Goal: Information Seeking & Learning: Compare options

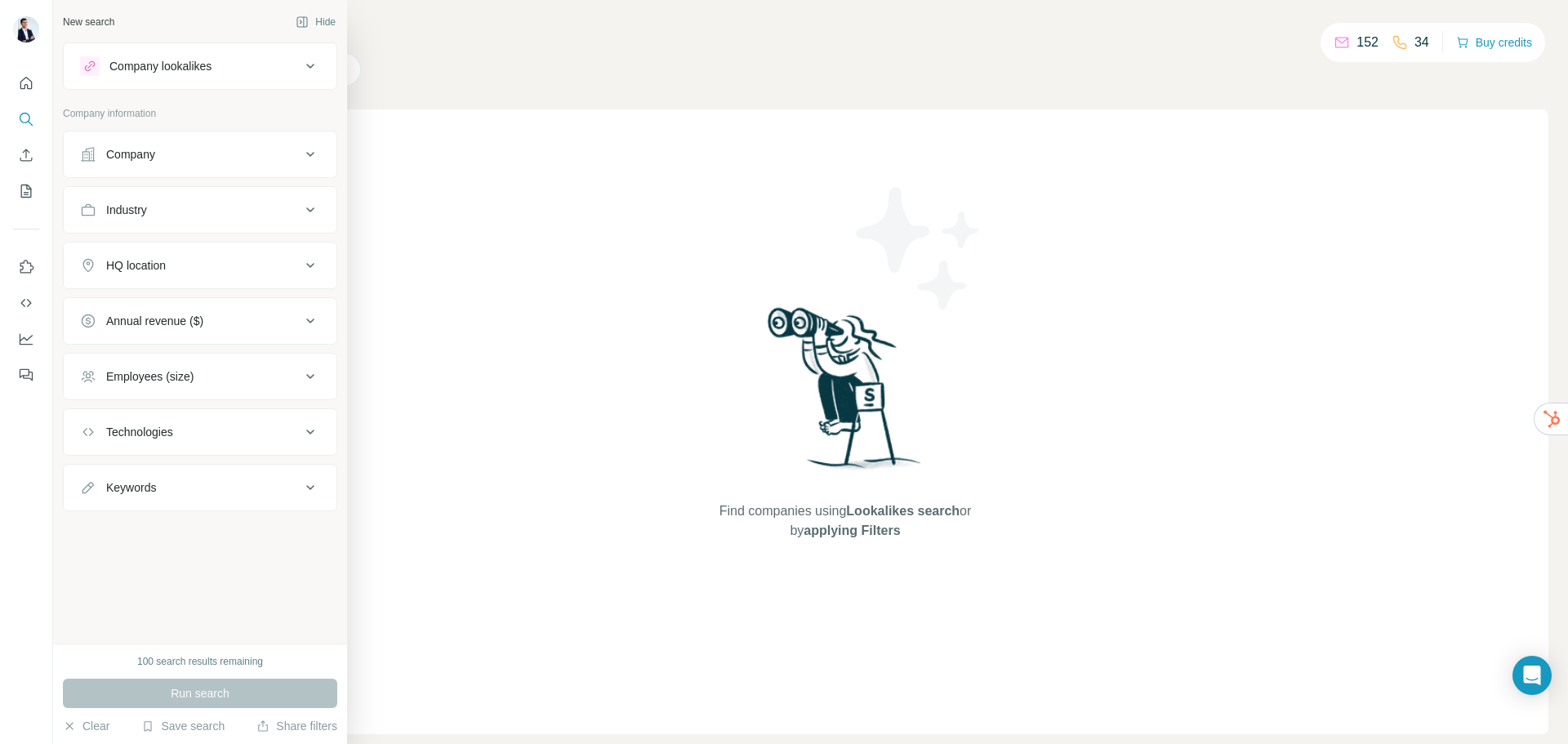
click at [121, 59] on div "Company lookalikes" at bounding box center [160, 66] width 102 height 16
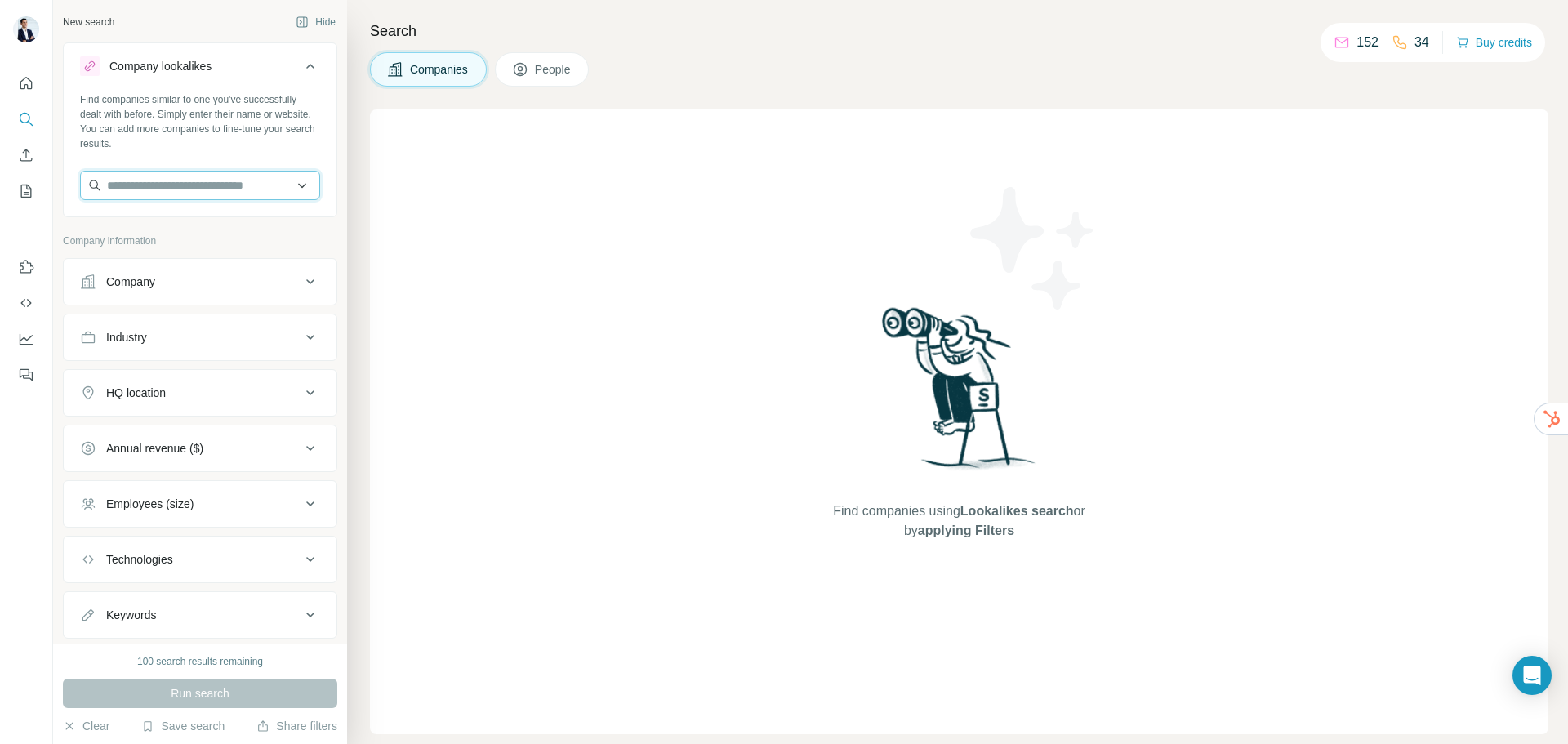
click at [154, 194] on input "text" at bounding box center [200, 185] width 240 height 29
type input "**********"
click at [166, 222] on p "Known Nutrition" at bounding box center [167, 222] width 80 height 16
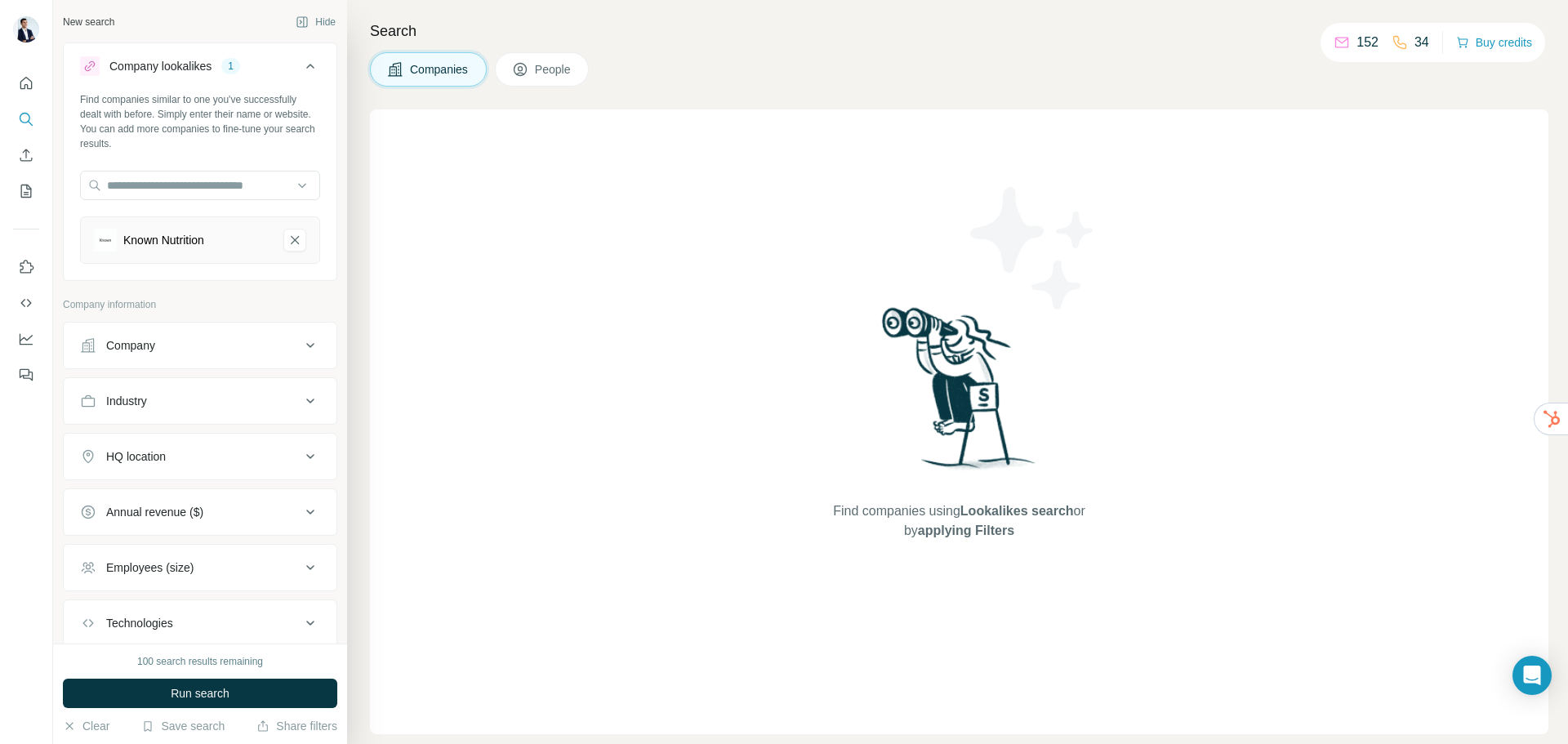
click at [162, 335] on button "Company" at bounding box center [199, 346] width 273 height 39
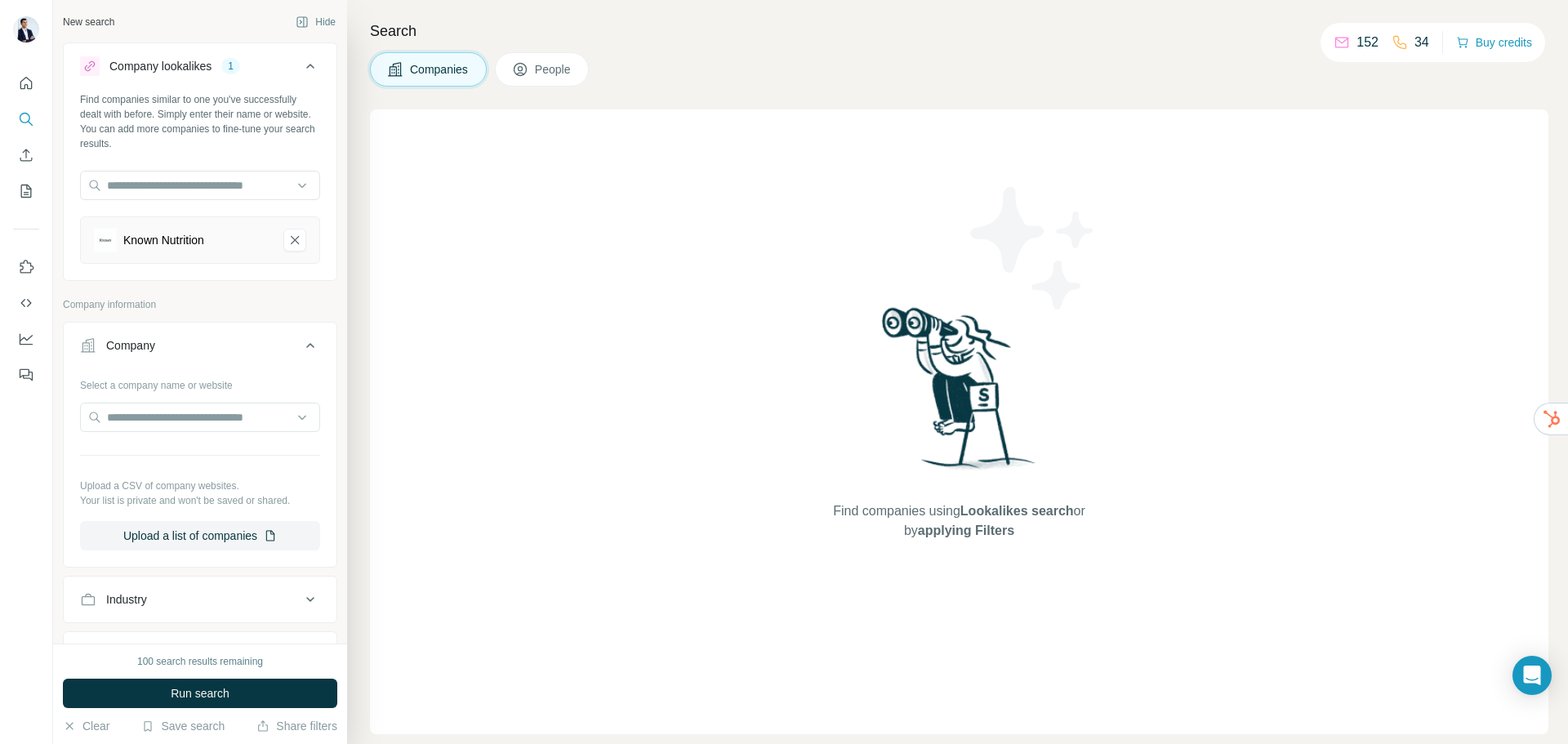
click at [201, 337] on div "Company" at bounding box center [190, 345] width 221 height 16
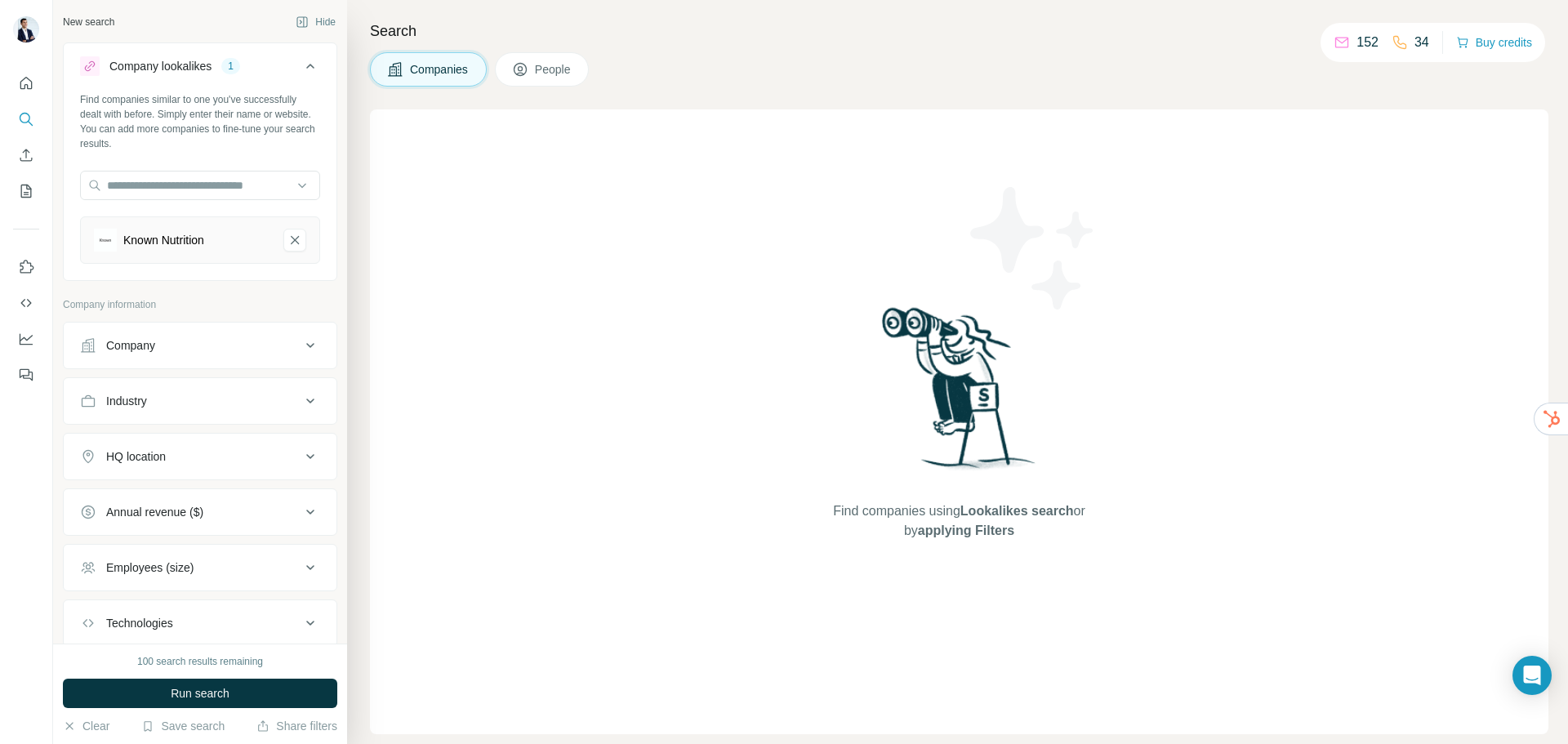
click at [180, 447] on button "HQ location" at bounding box center [199, 456] width 273 height 39
click at [190, 489] on input "text" at bounding box center [200, 497] width 240 height 29
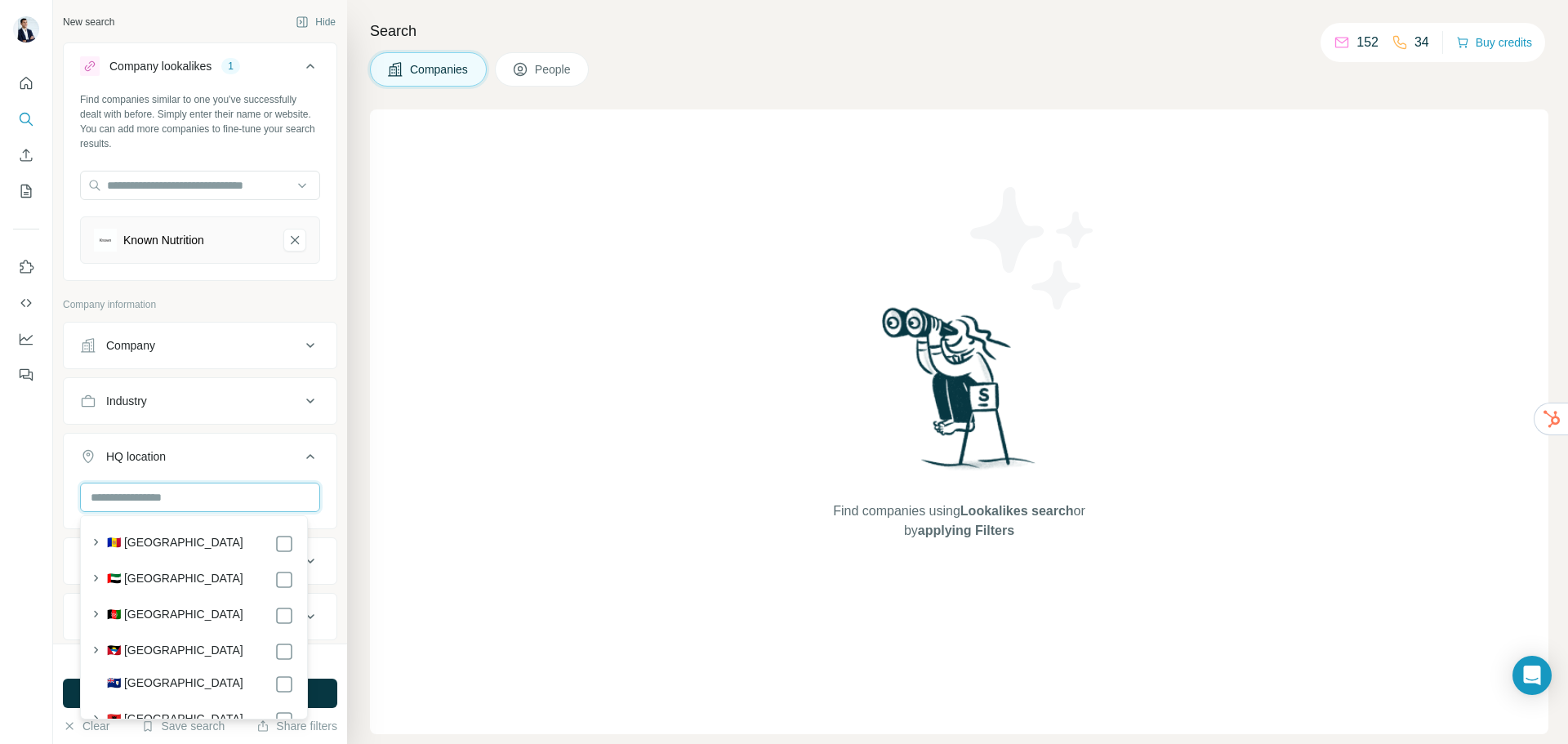
click at [192, 500] on input "text" at bounding box center [200, 497] width 240 height 29
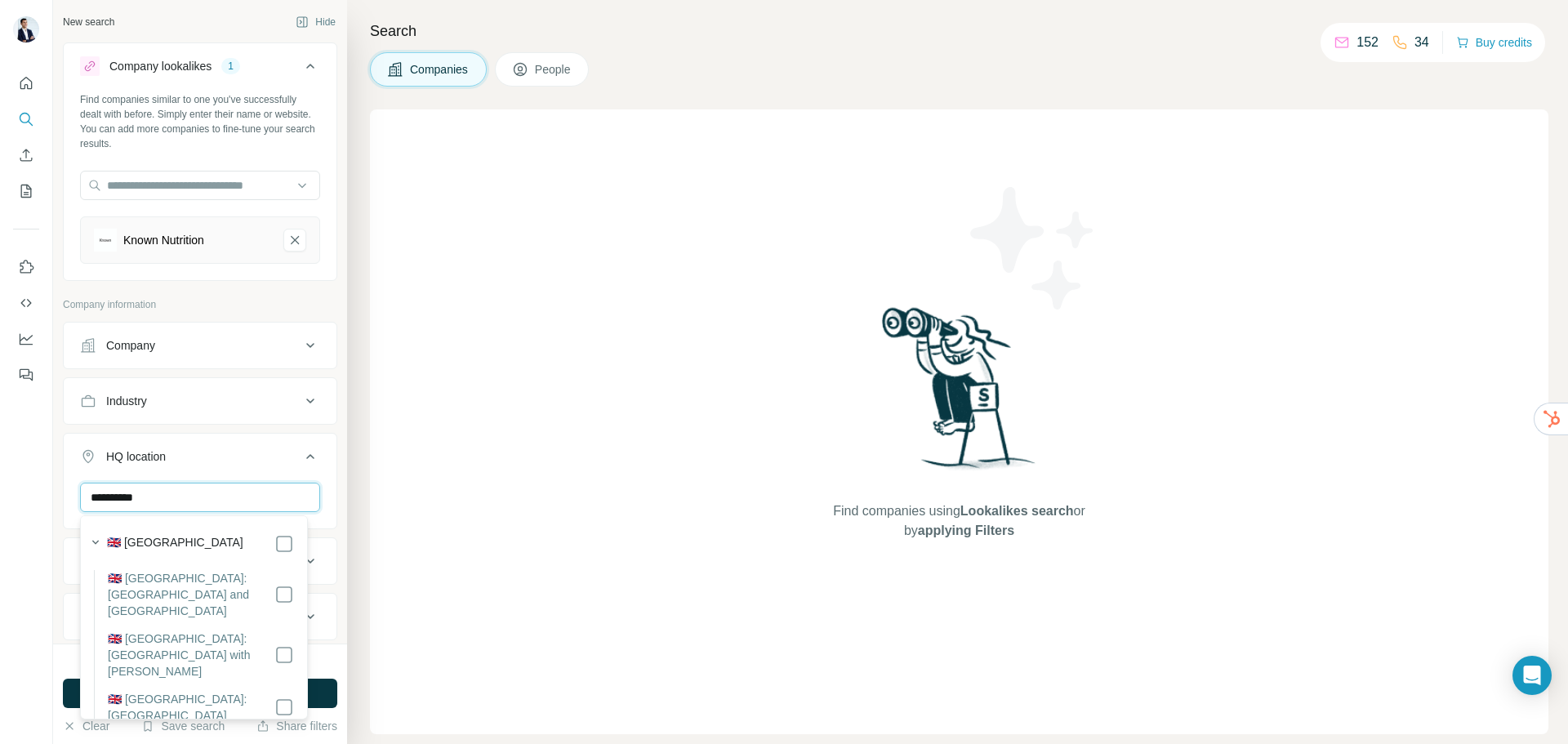
type input "**********"
drag, startPoint x: 153, startPoint y: 543, endPoint x: 138, endPoint y: 550, distance: 16.6
click at [154, 543] on label "🇬🇧 United Kingdom" at bounding box center [175, 544] width 137 height 20
click at [95, 548] on icon "button" at bounding box center [96, 542] width 16 height 16
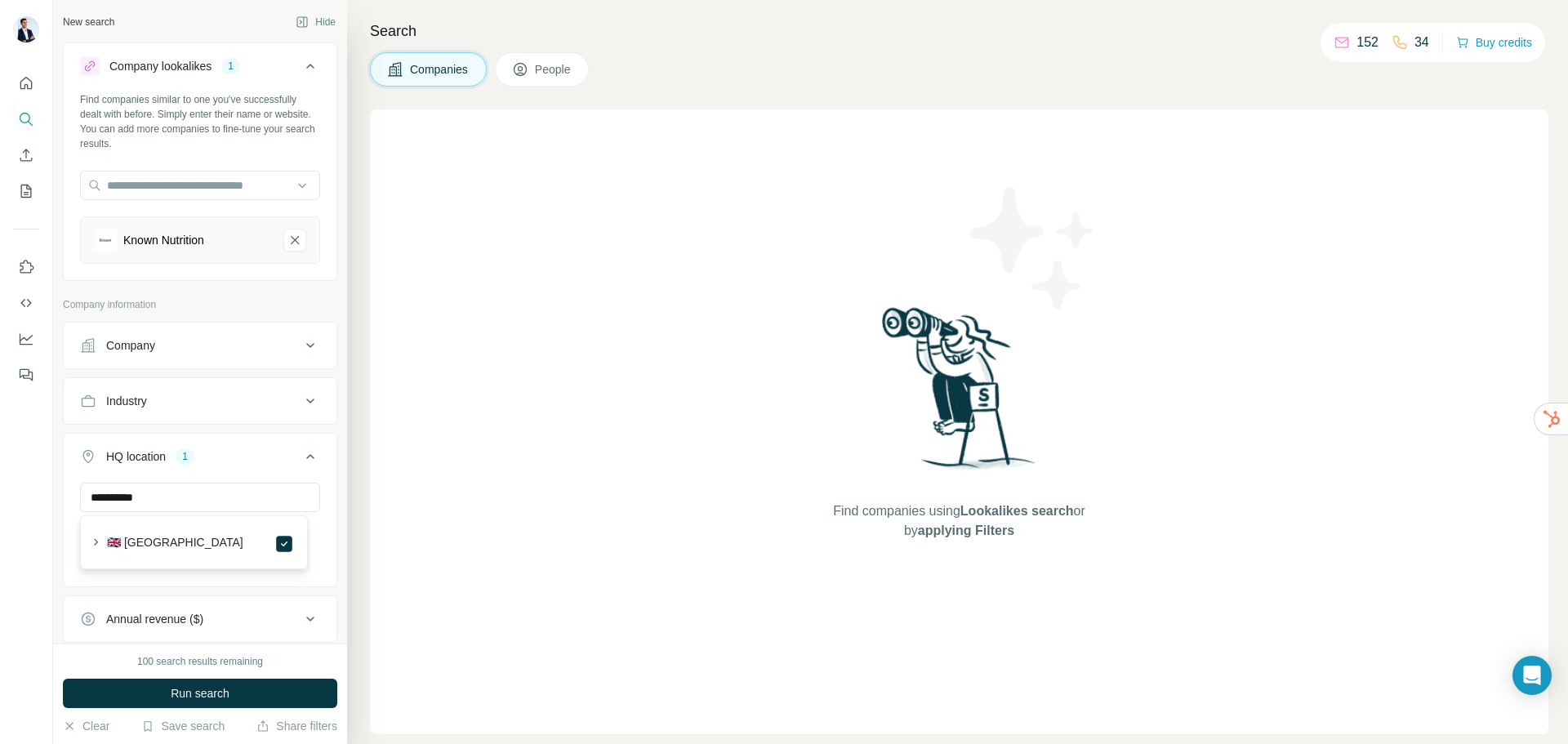
click at [241, 456] on div "HQ location 1" at bounding box center [190, 456] width 221 height 16
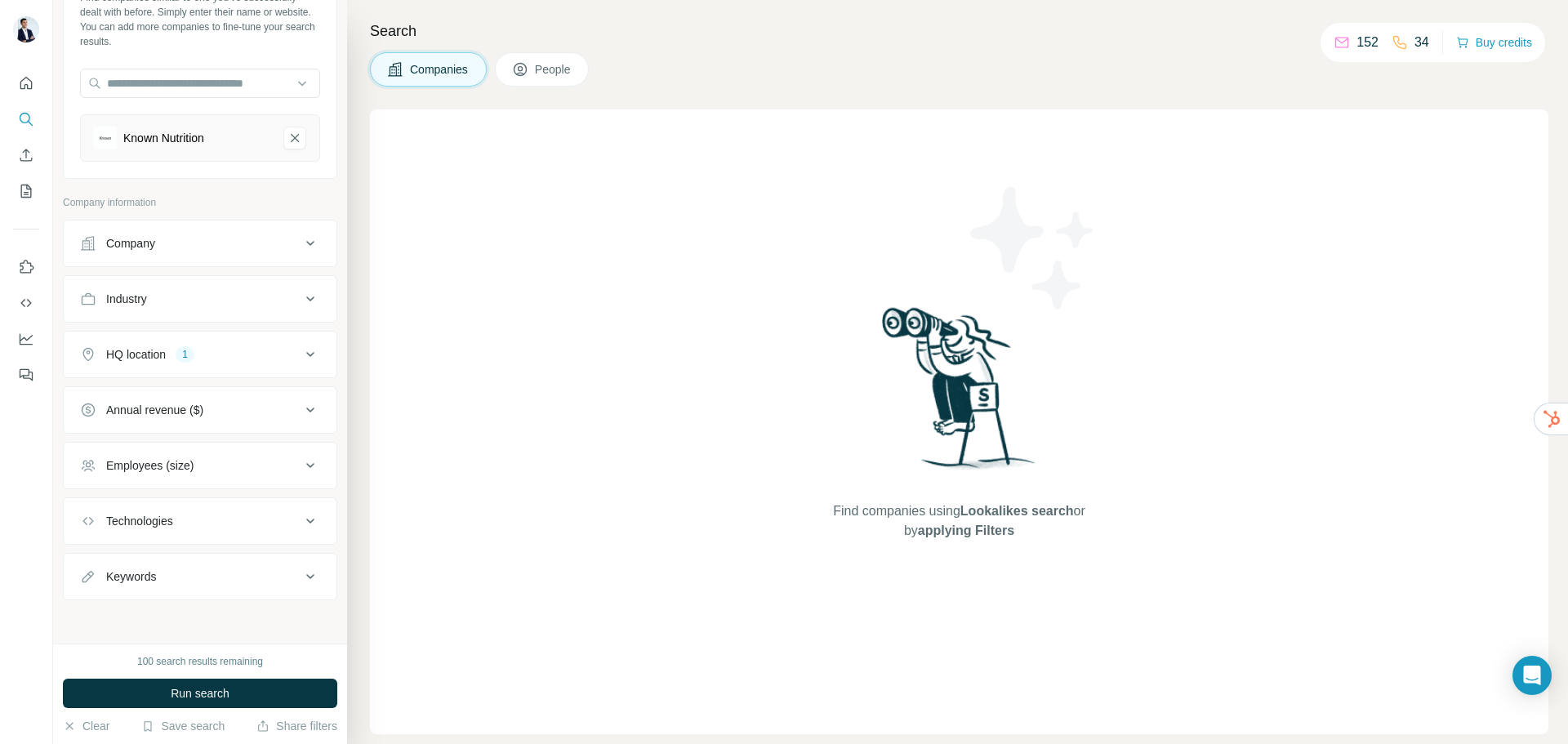
scroll to position [104, 0]
click at [197, 692] on span "Run search" at bounding box center [200, 693] width 59 height 16
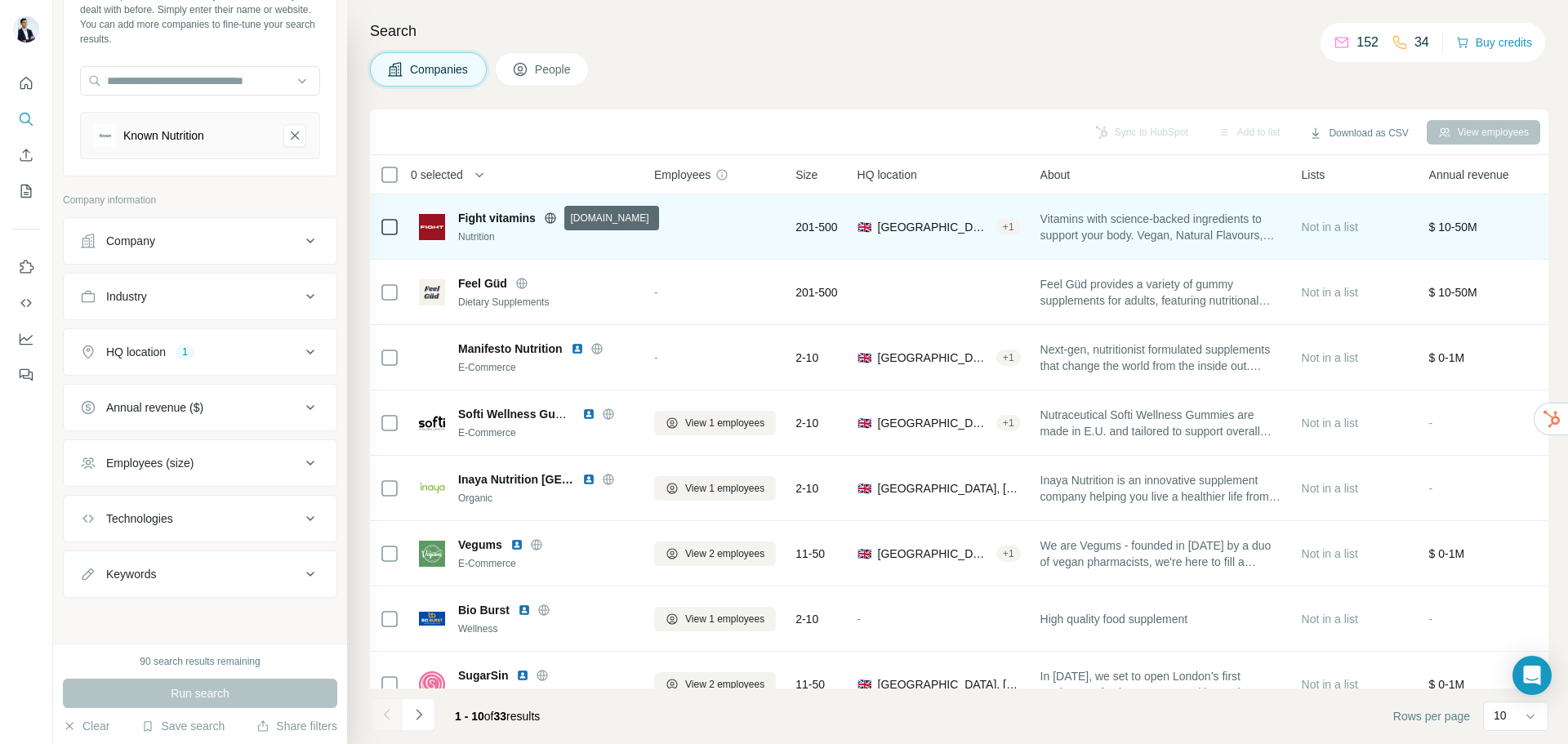
click at [549, 216] on icon at bounding box center [550, 218] width 13 height 13
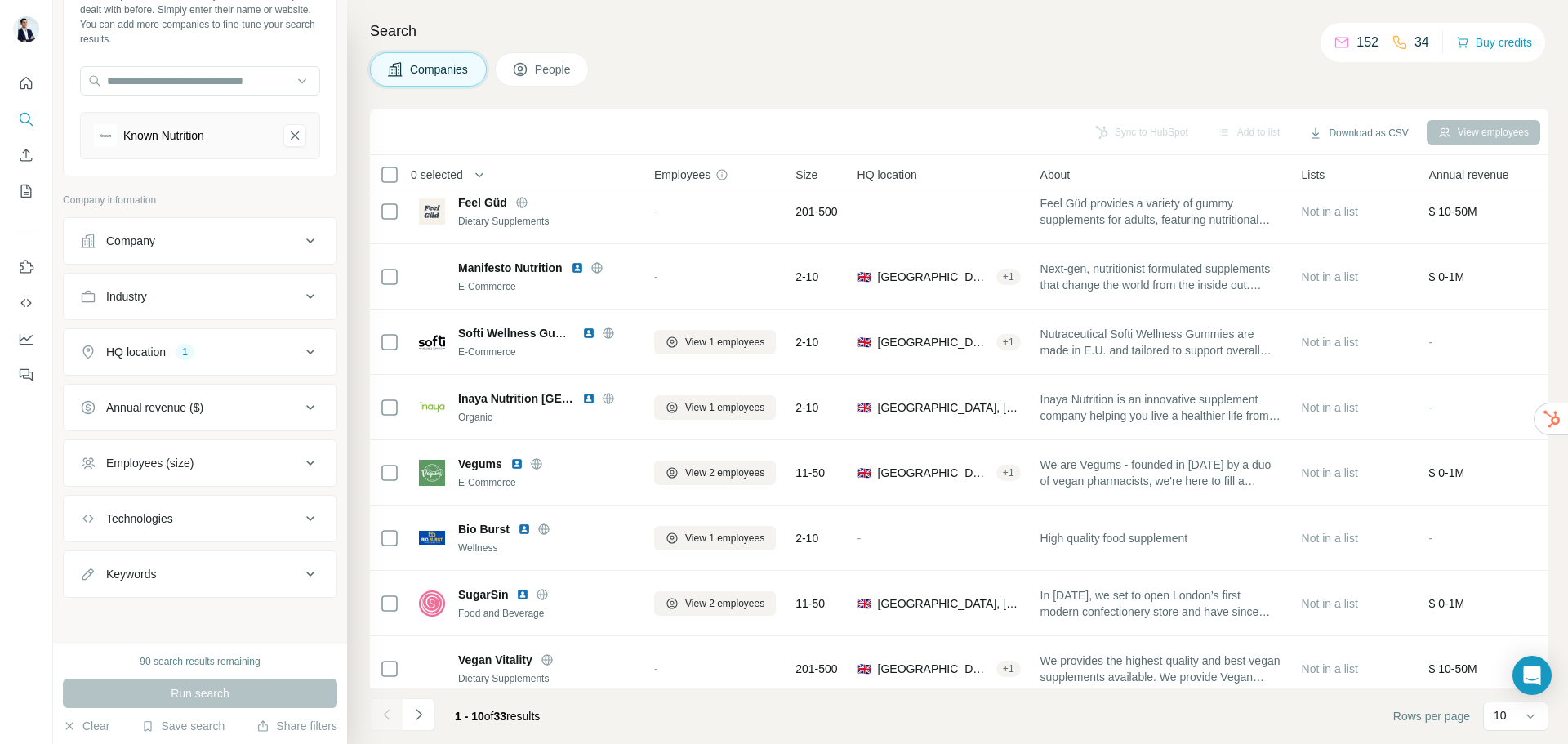
scroll to position [0, 0]
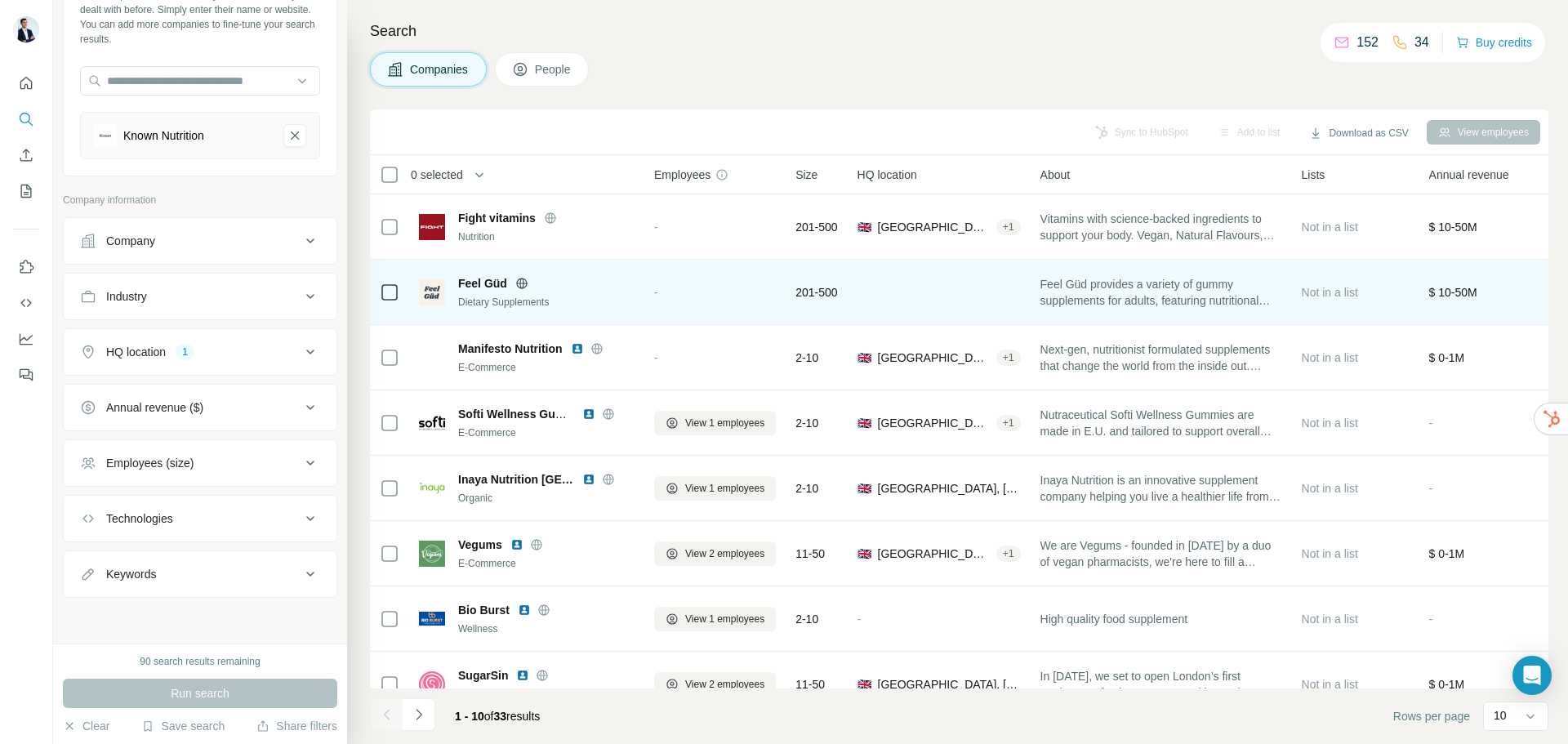
click at [521, 280] on icon at bounding box center [522, 283] width 13 height 13
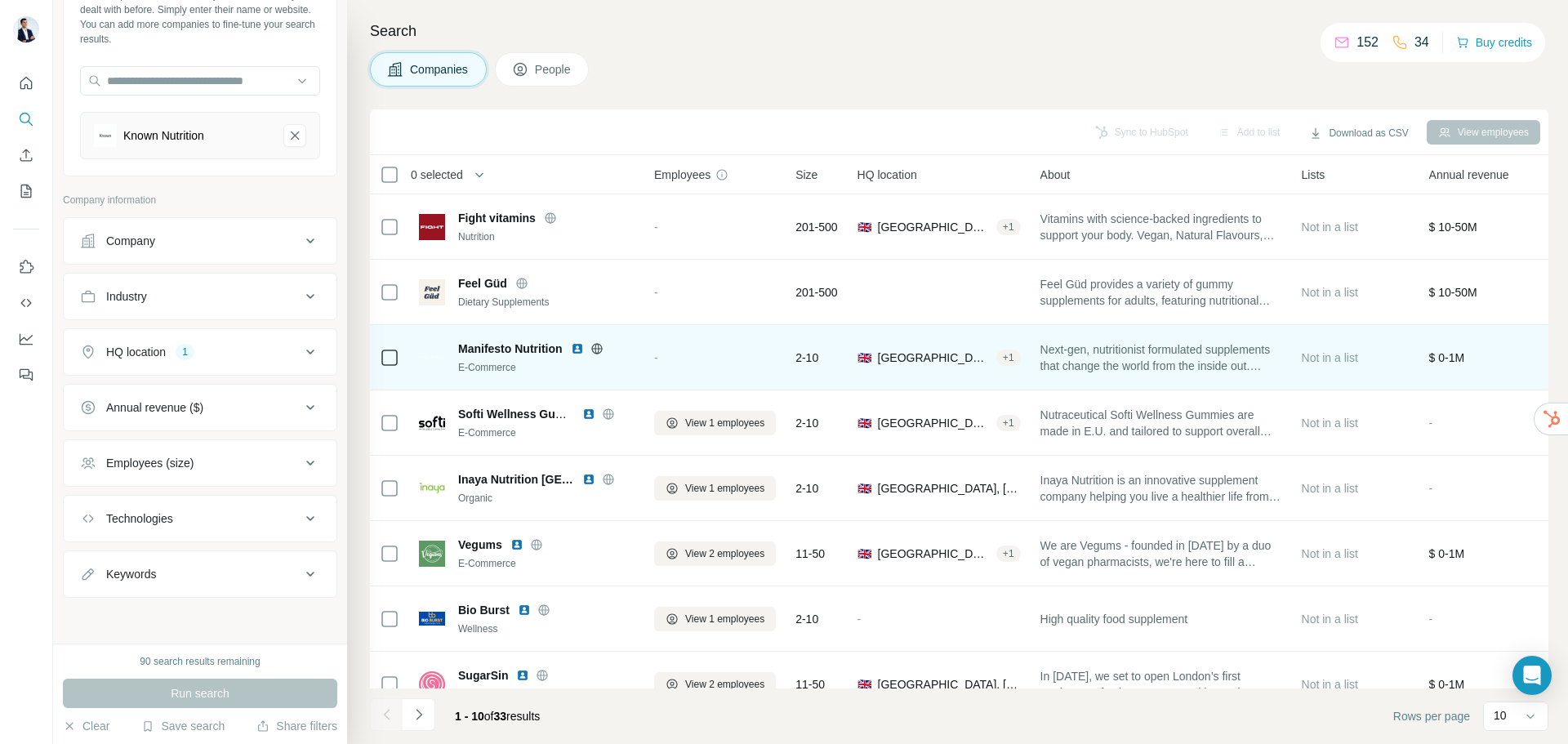
click at [599, 349] on icon at bounding box center [597, 348] width 13 height 13
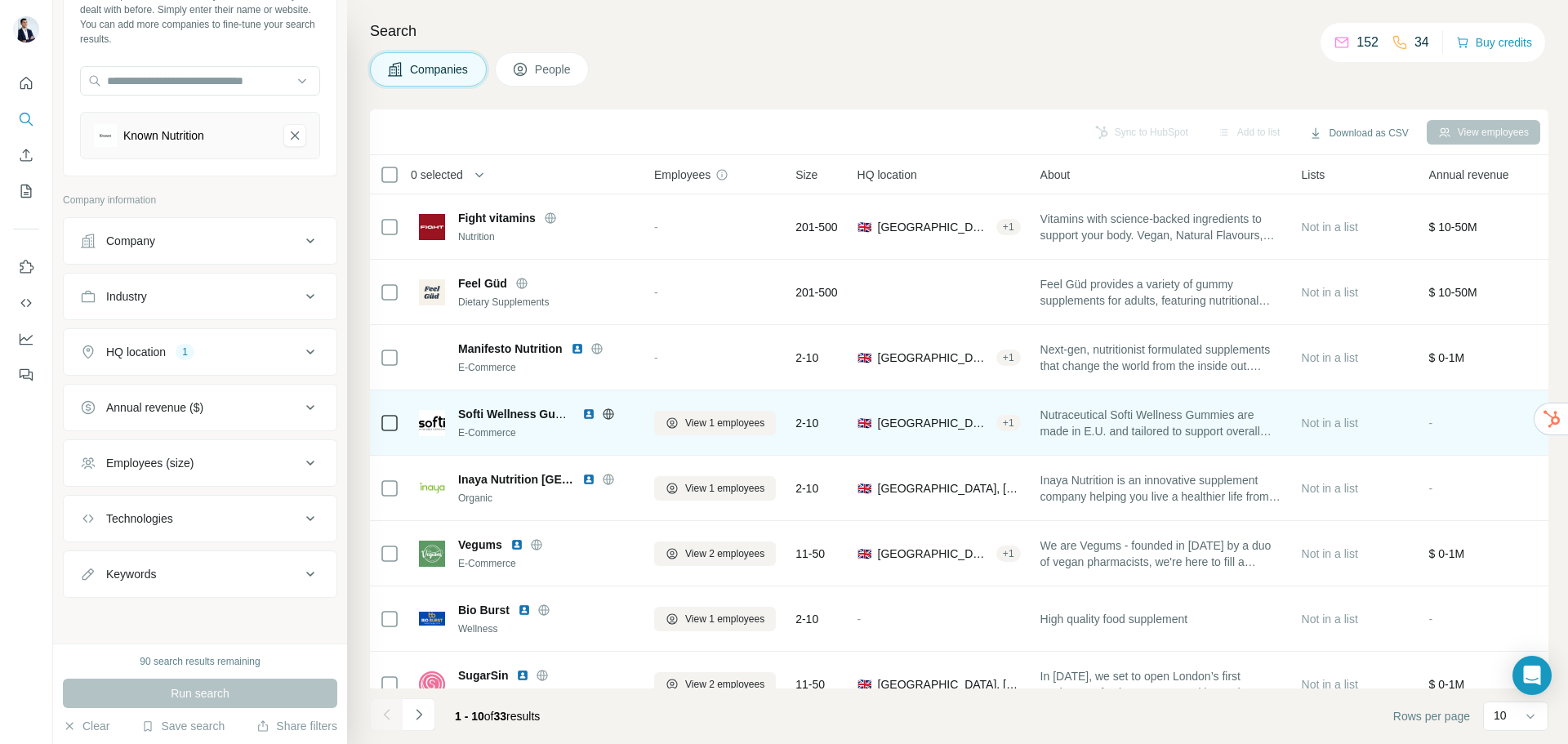
click at [610, 407] on icon at bounding box center [608, 414] width 13 height 13
click at [1018, 422] on div "+ 1" at bounding box center [1008, 422] width 24 height 14
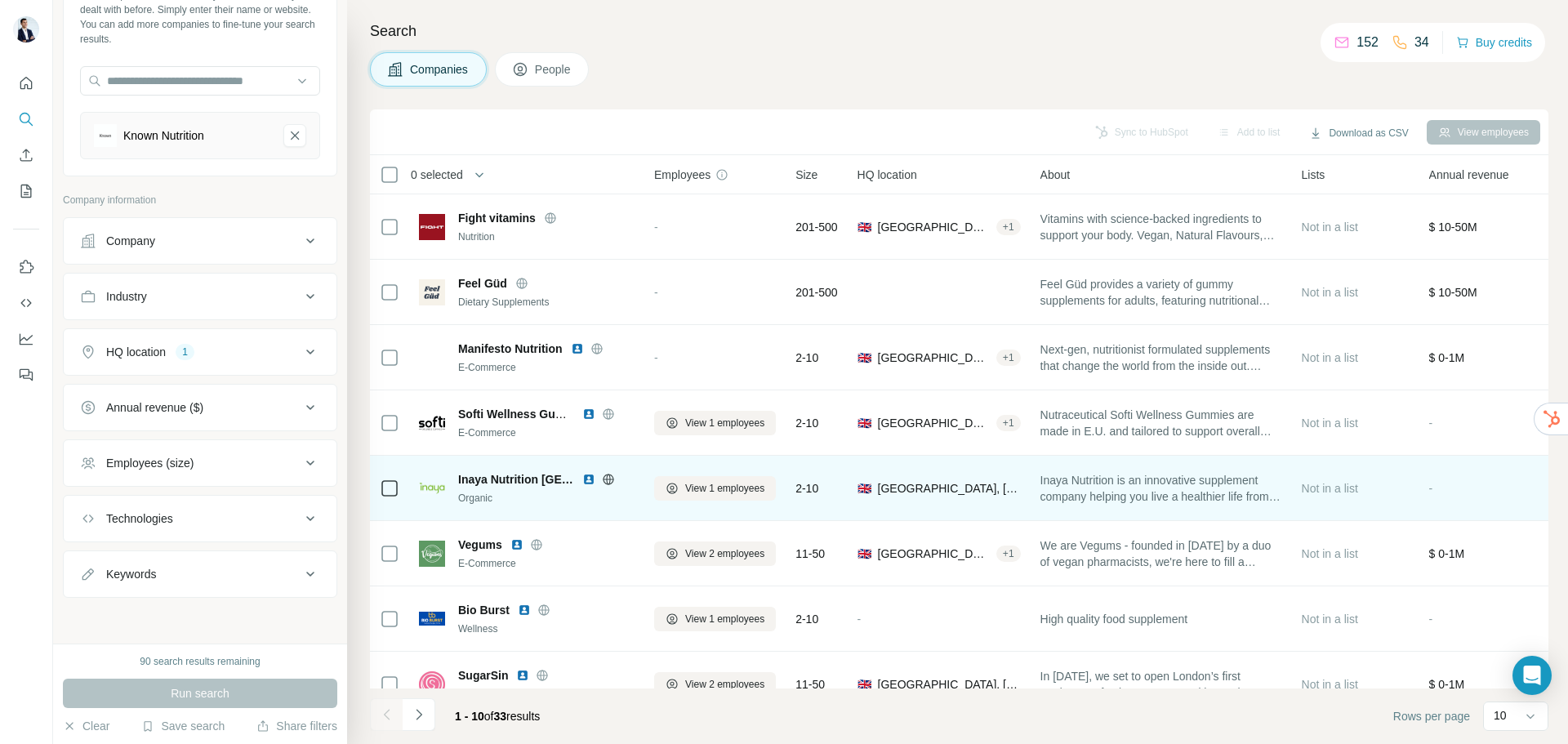
click at [602, 480] on icon at bounding box center [608, 479] width 13 height 13
click at [583, 481] on img at bounding box center [589, 479] width 13 height 13
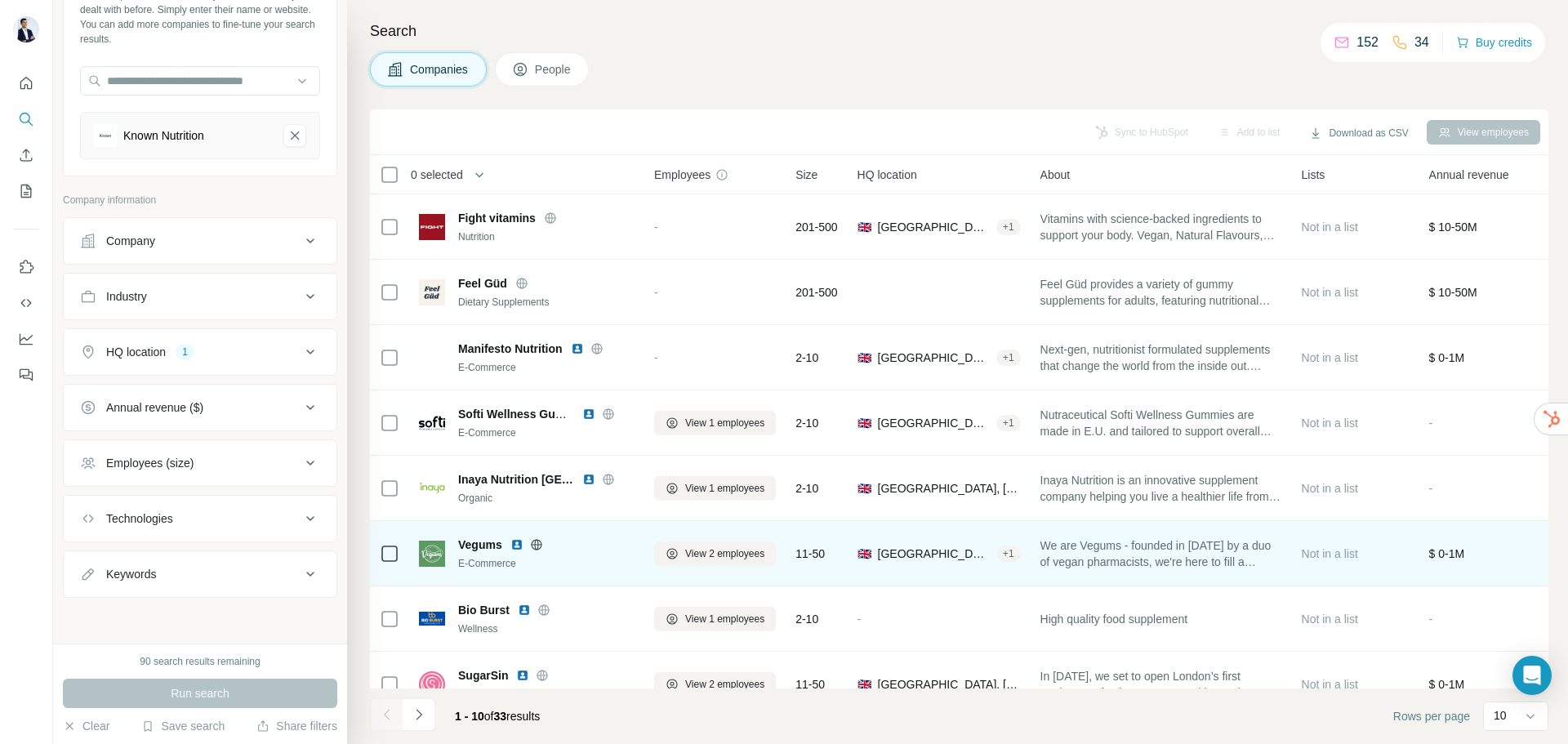
click at [542, 536] on div "Vegums" at bounding box center [546, 544] width 176 height 16
click at [541, 546] on icon at bounding box center [536, 544] width 13 height 13
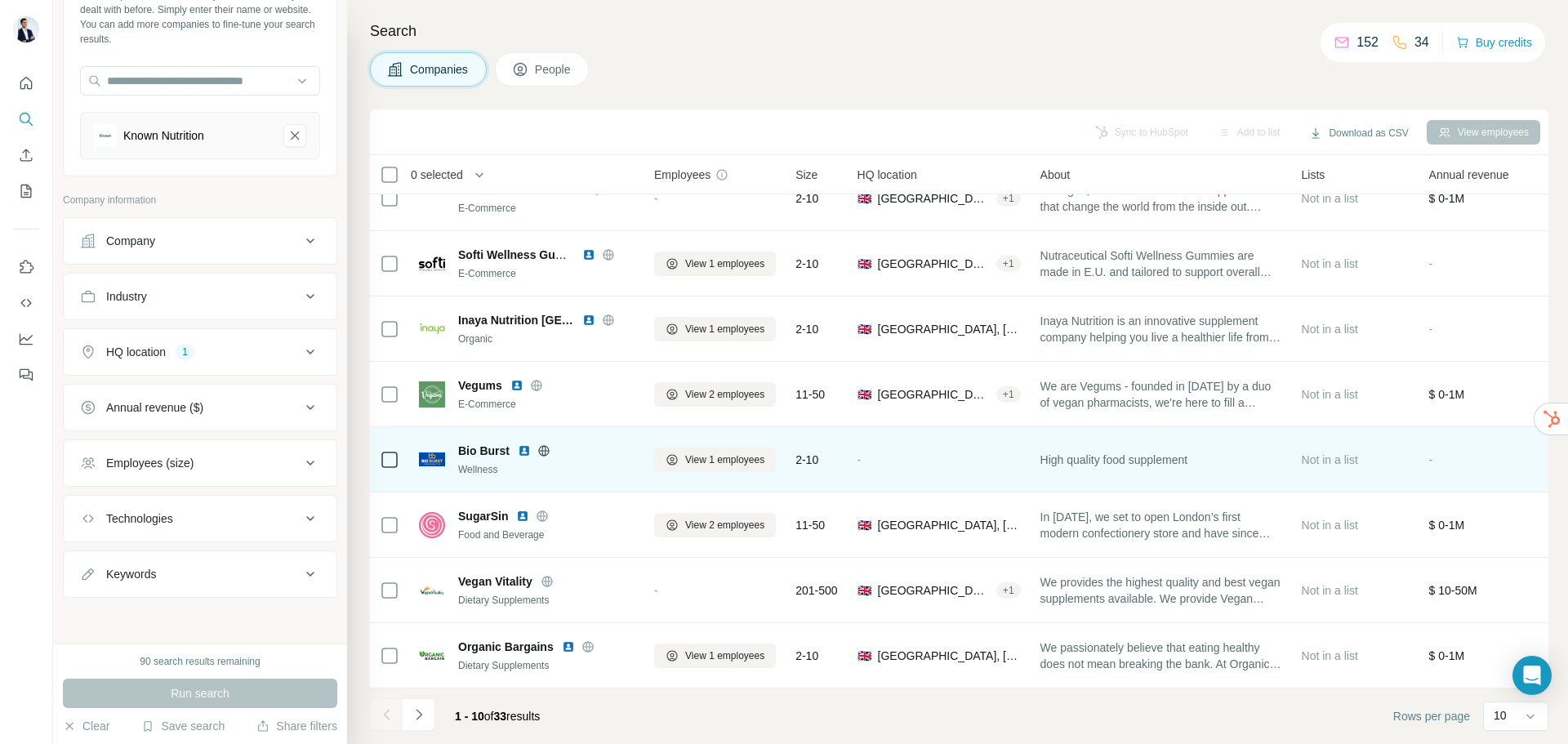
scroll to position [167, 0]
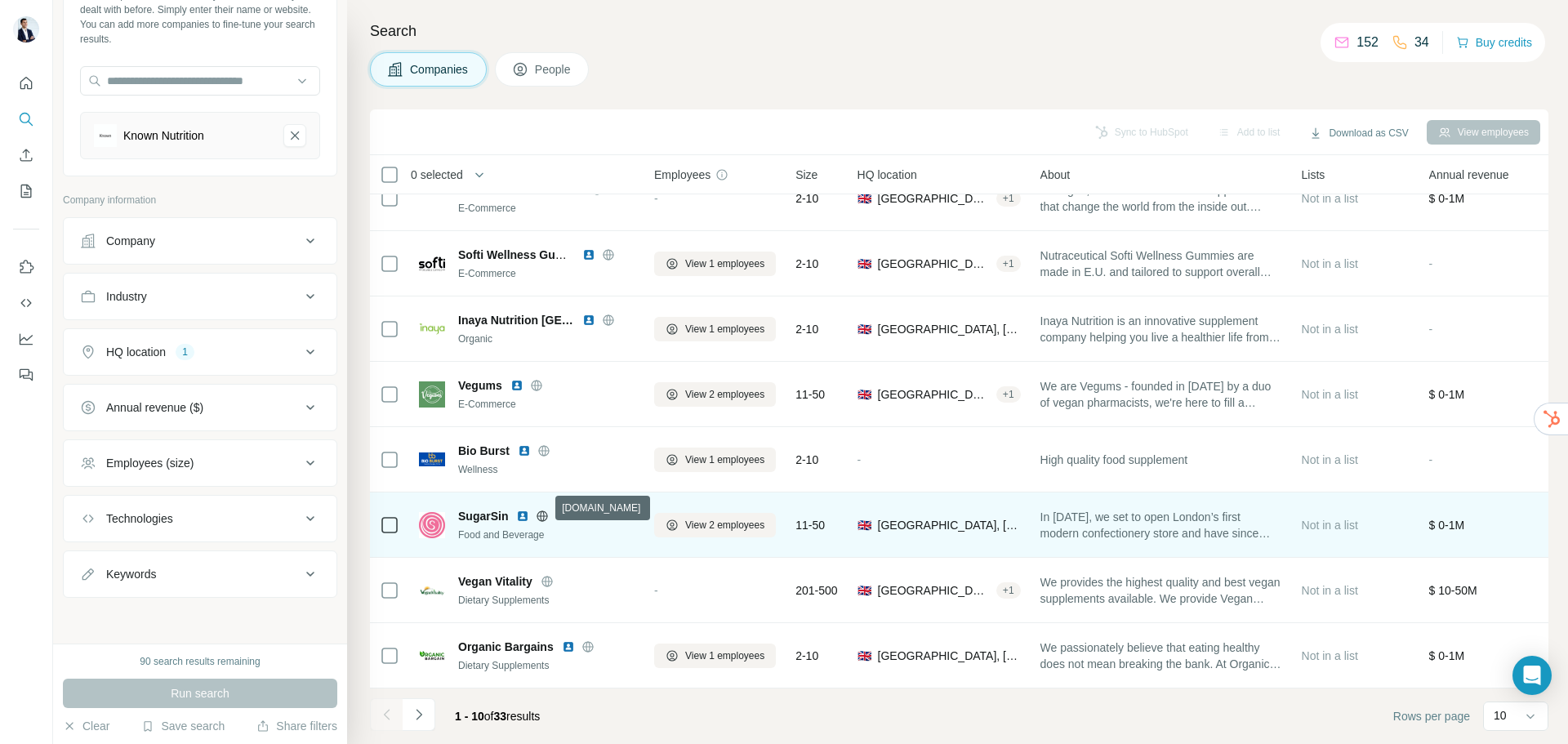
click at [543, 509] on icon at bounding box center [541, 515] width 13 height 13
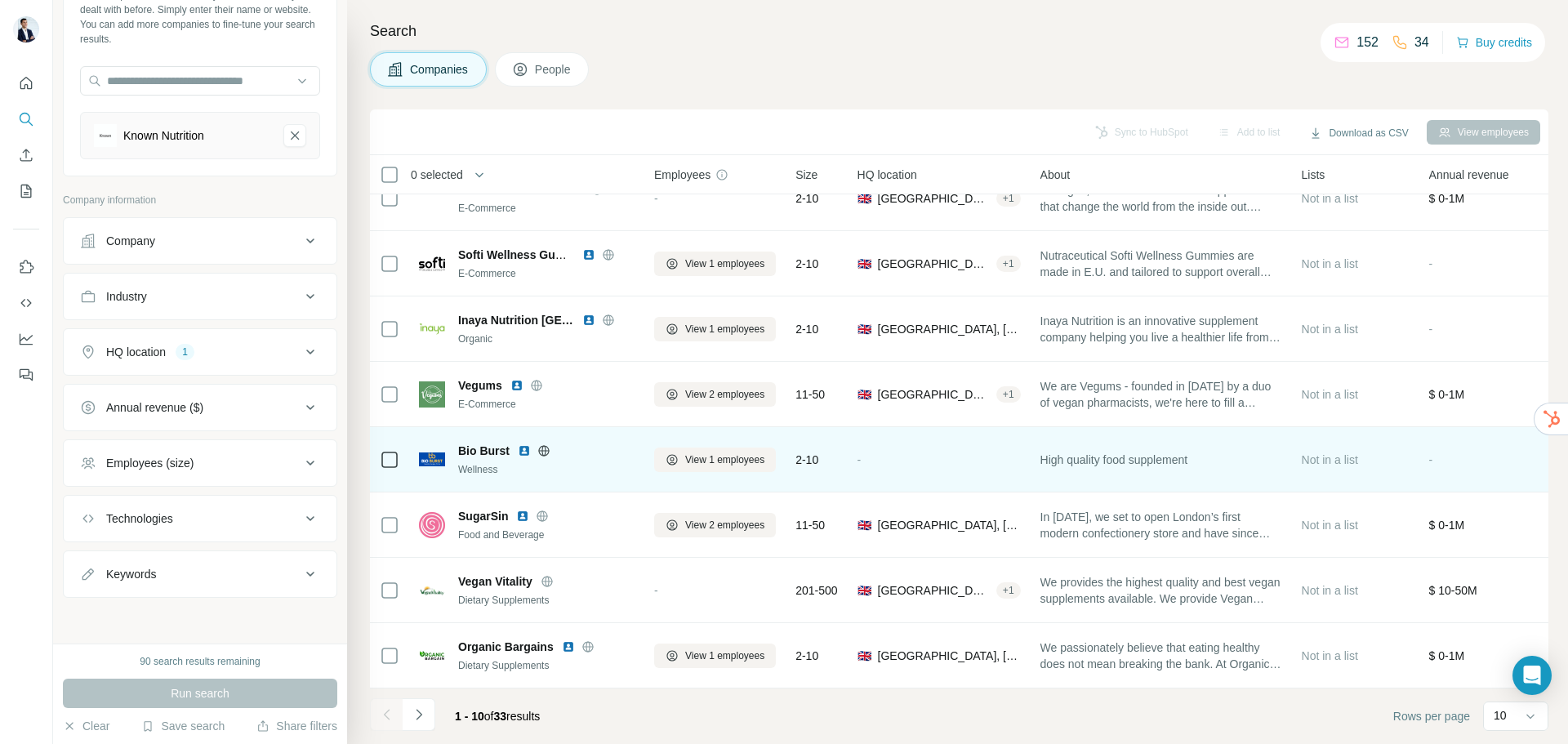
click at [545, 442] on div "Bio Burst" at bounding box center [546, 450] width 176 height 16
click at [543, 444] on icon at bounding box center [543, 450] width 13 height 13
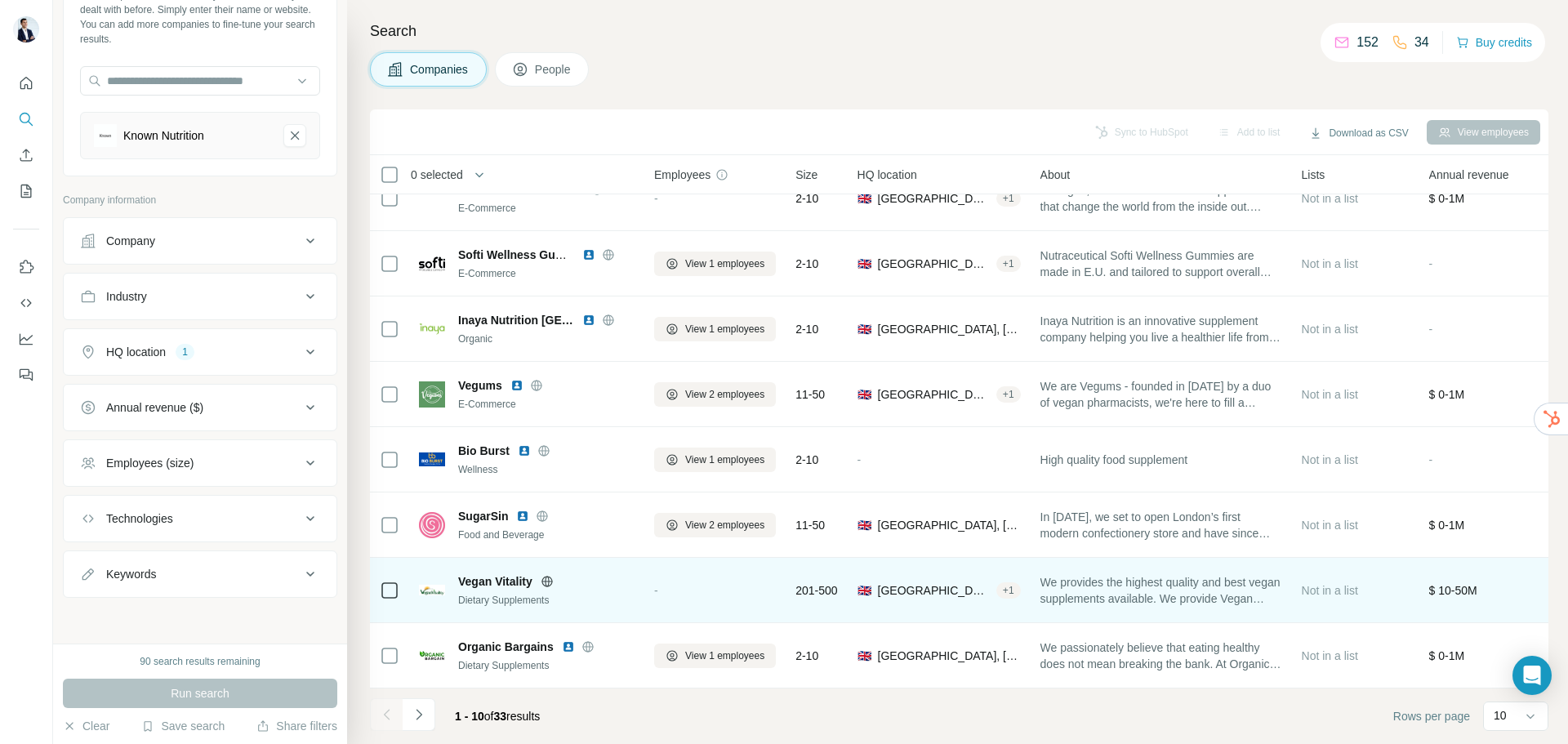
click at [549, 574] on icon at bounding box center [547, 581] width 13 height 13
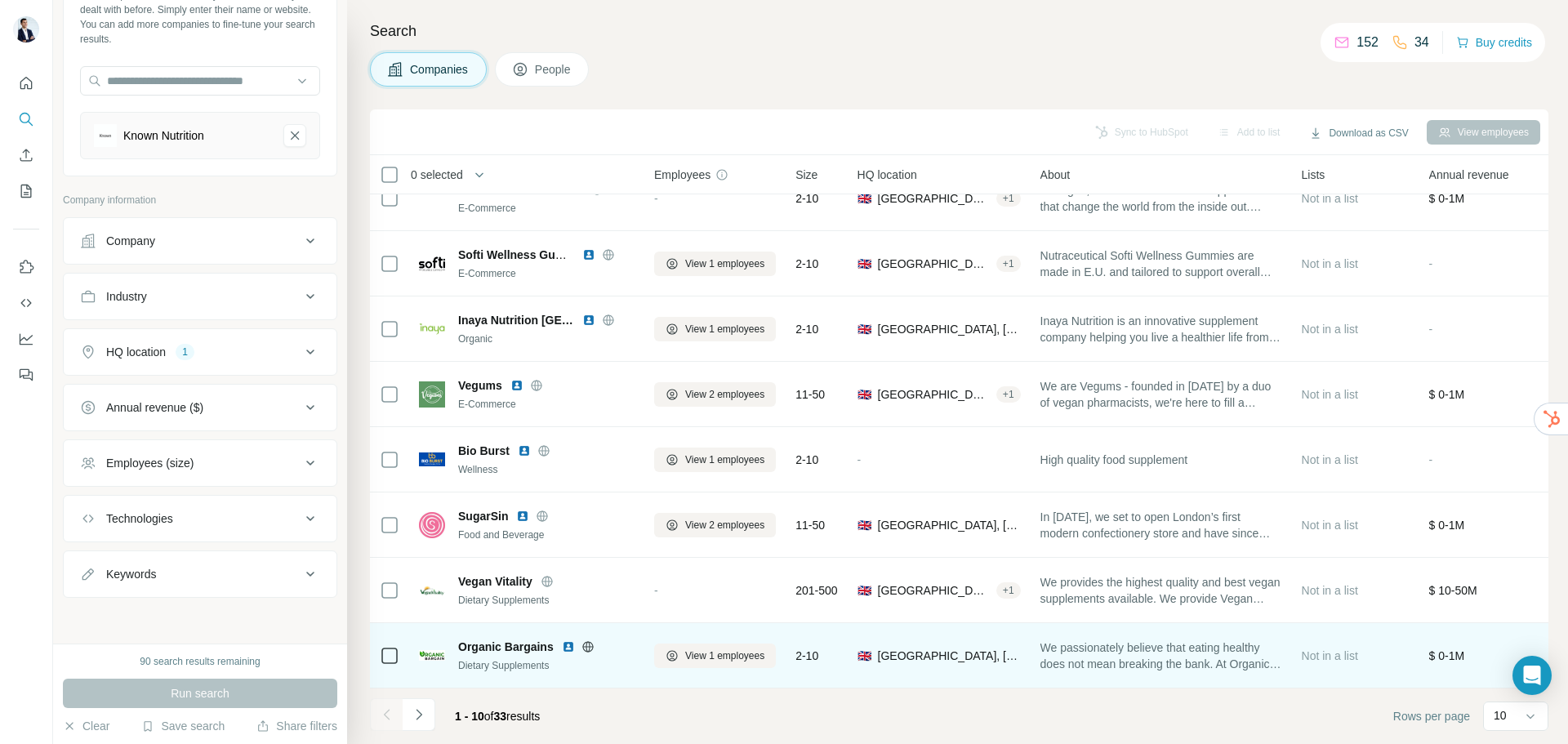
click at [591, 640] on icon at bounding box center [588, 646] width 13 height 13
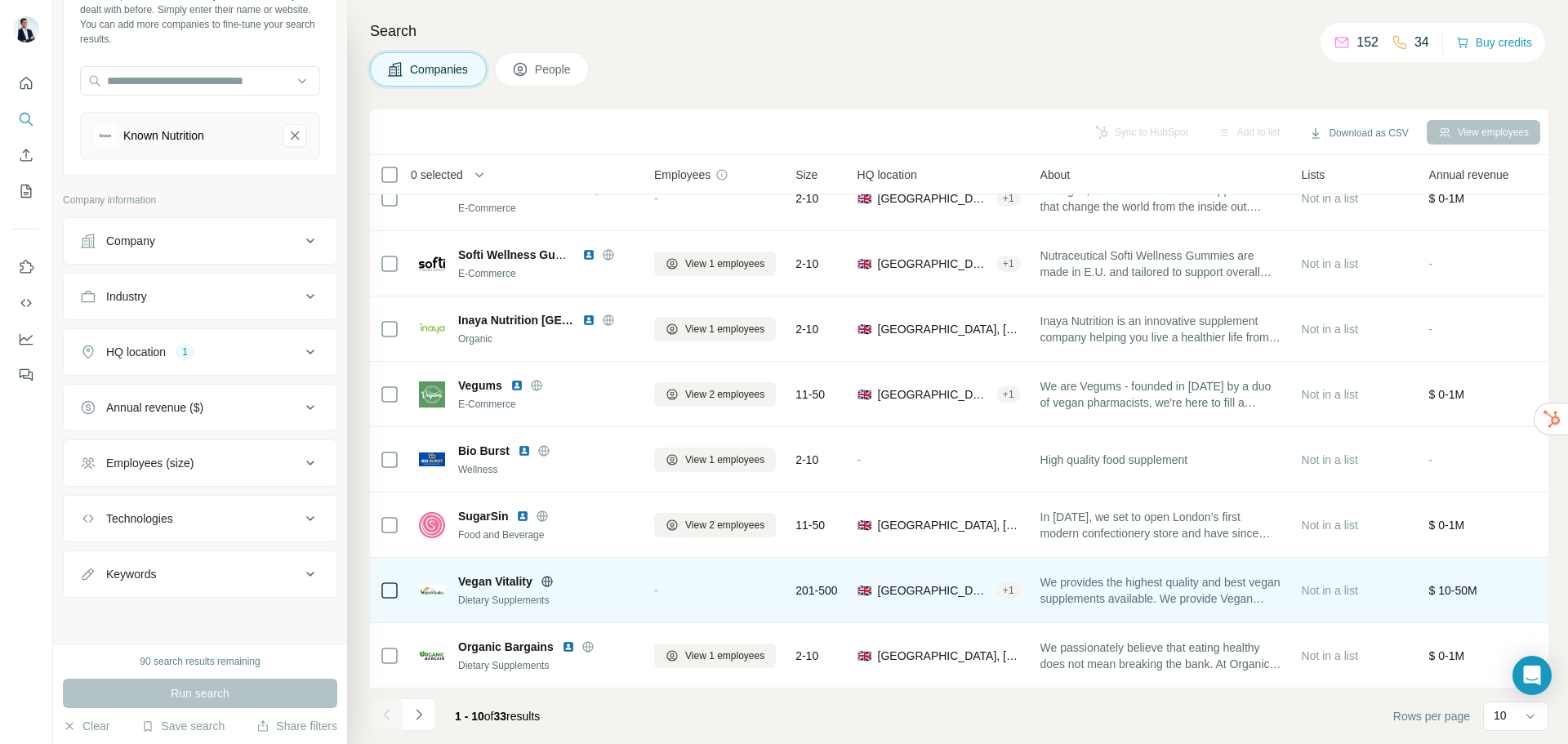
scroll to position [0, 0]
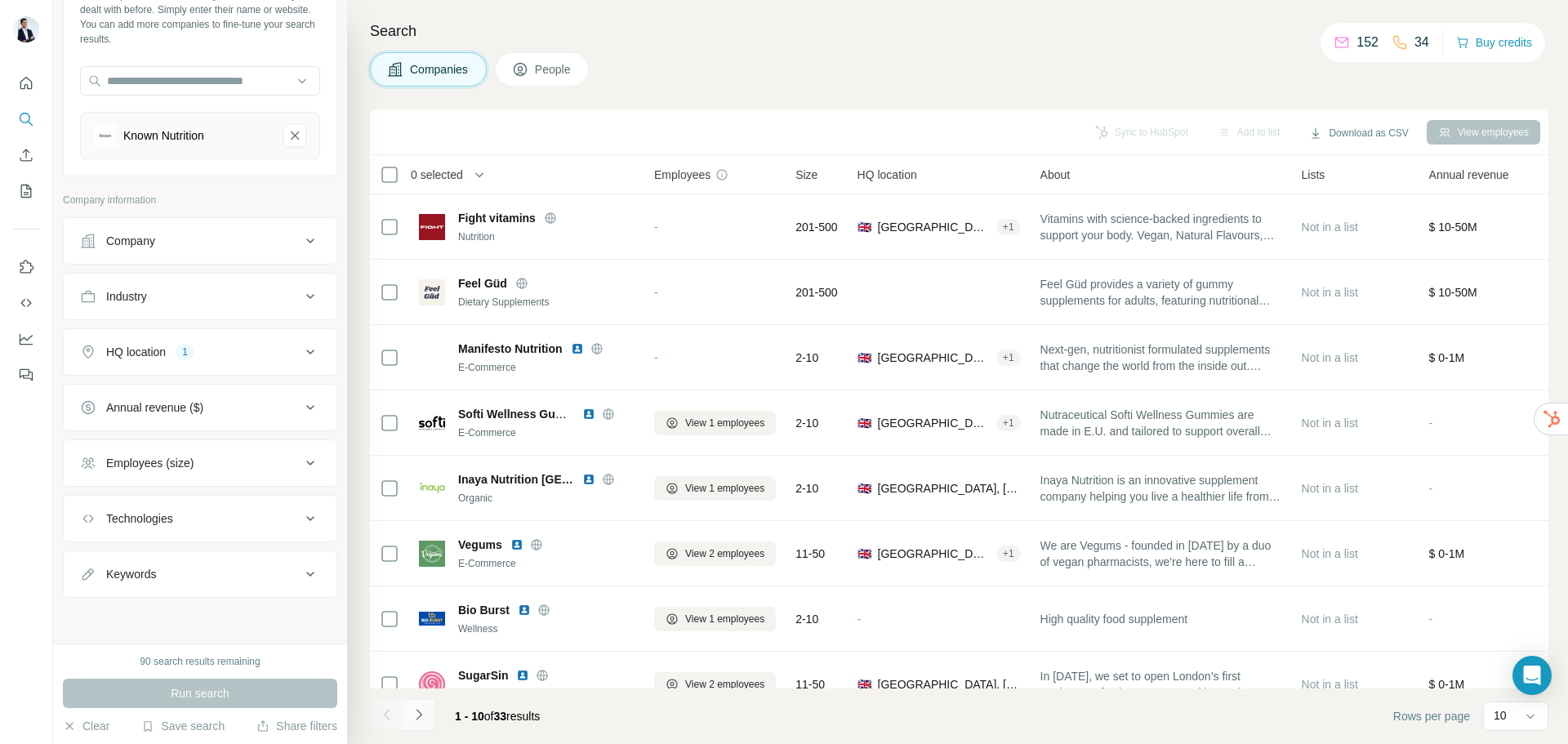
click at [419, 716] on icon "Navigate to next page" at bounding box center [418, 714] width 5 height 11
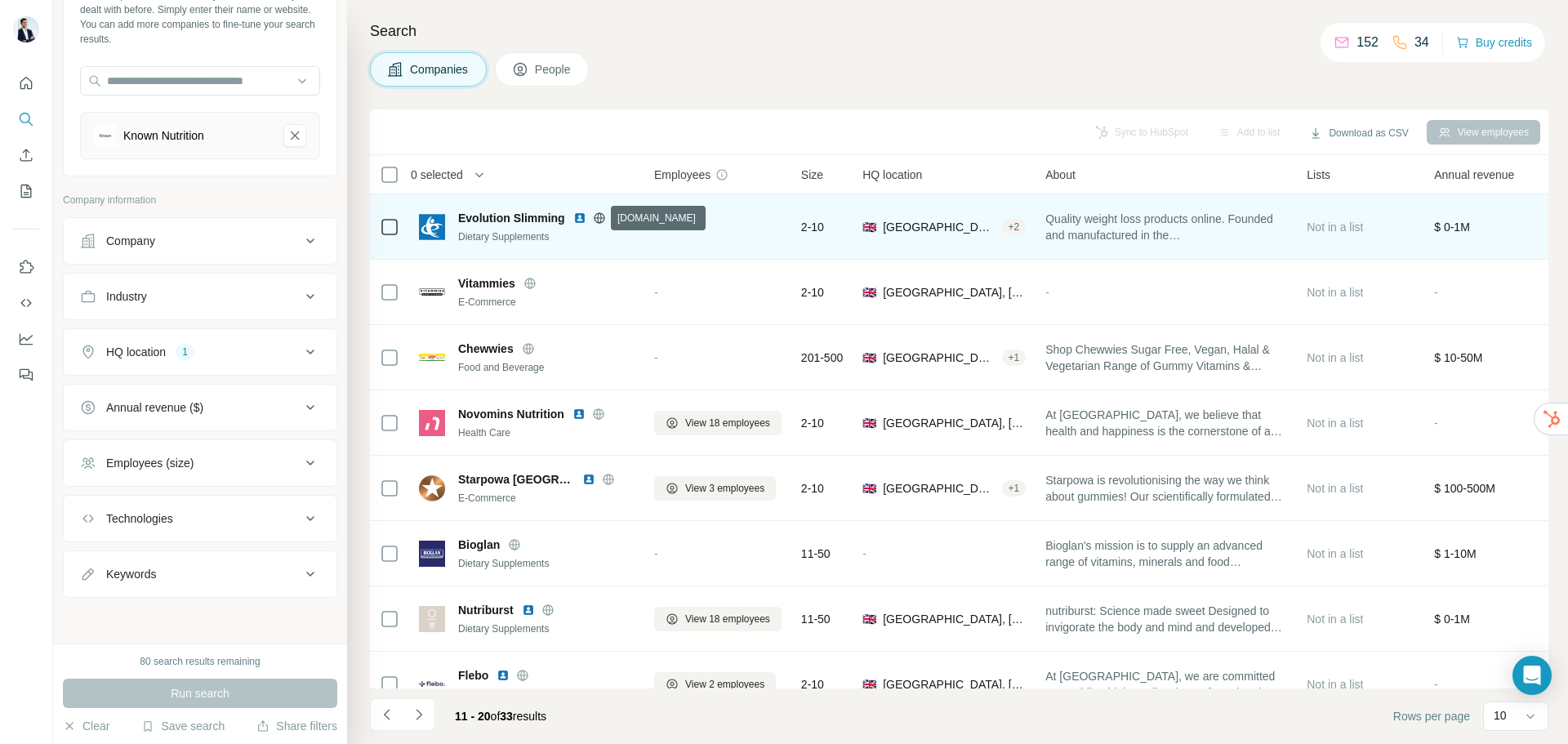
click at [597, 221] on icon at bounding box center [599, 218] width 4 height 11
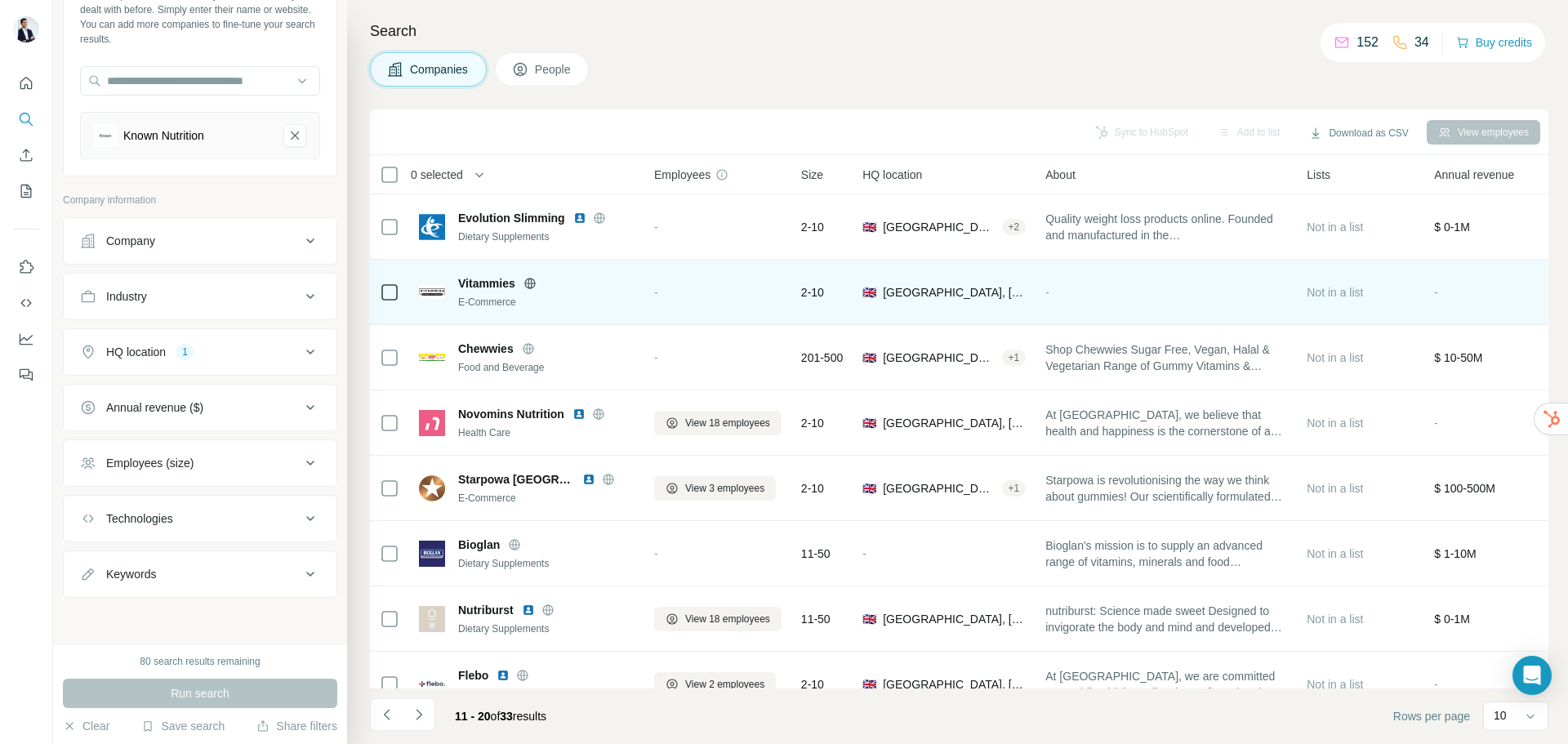
click at [530, 281] on icon at bounding box center [529, 283] width 4 height 11
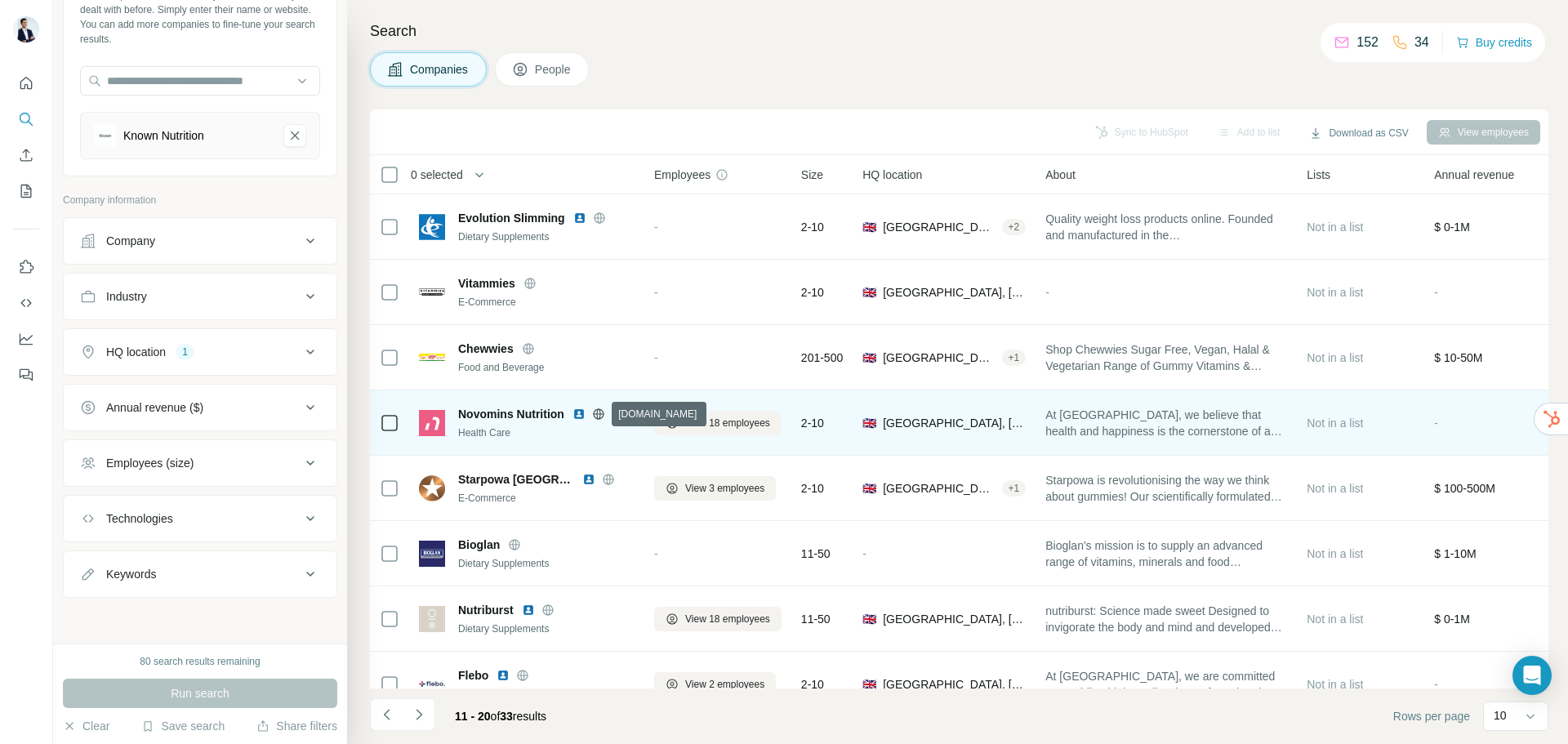
click at [601, 414] on icon at bounding box center [598, 413] width 11 height 1
click at [579, 414] on img at bounding box center [579, 414] width 13 height 13
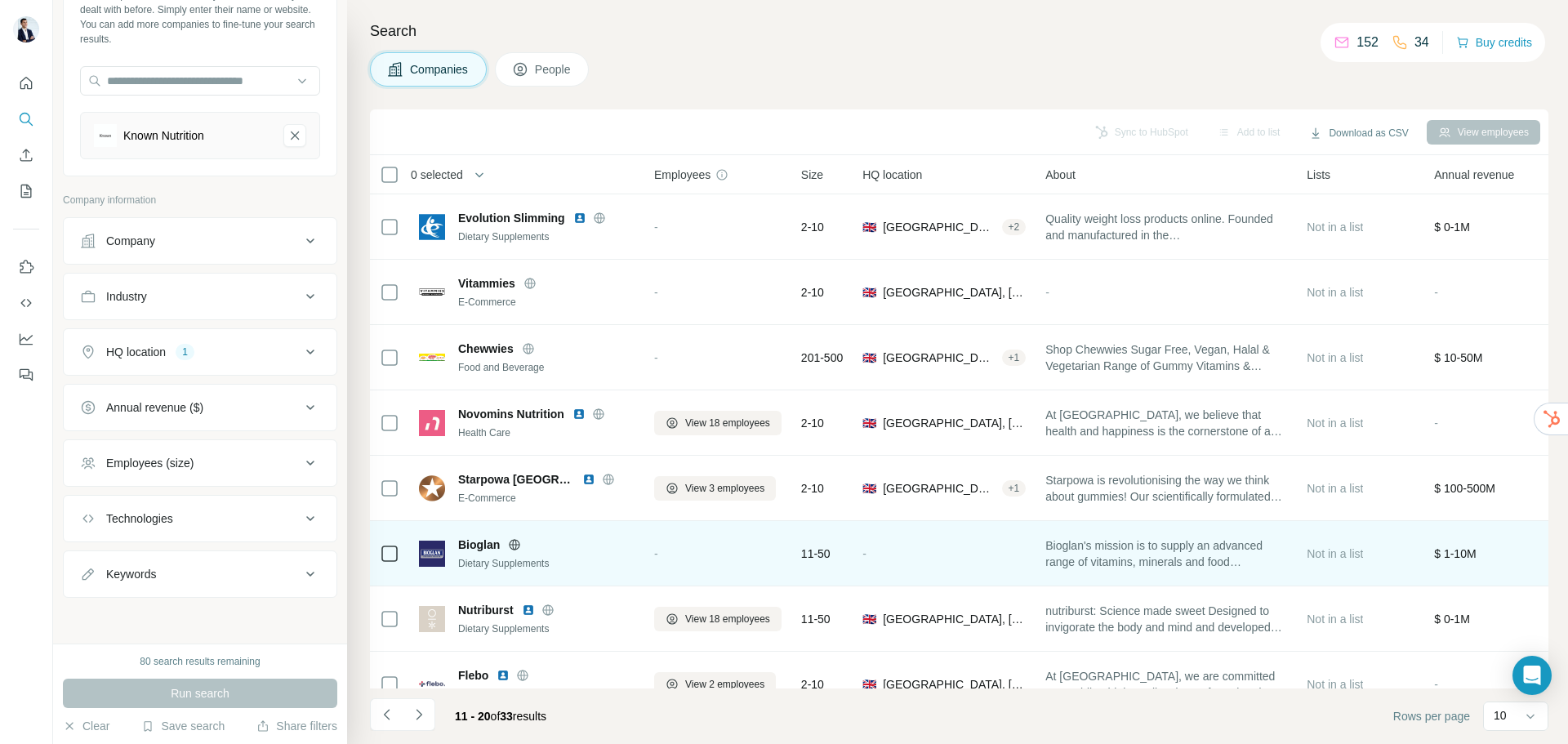
scroll to position [167, 0]
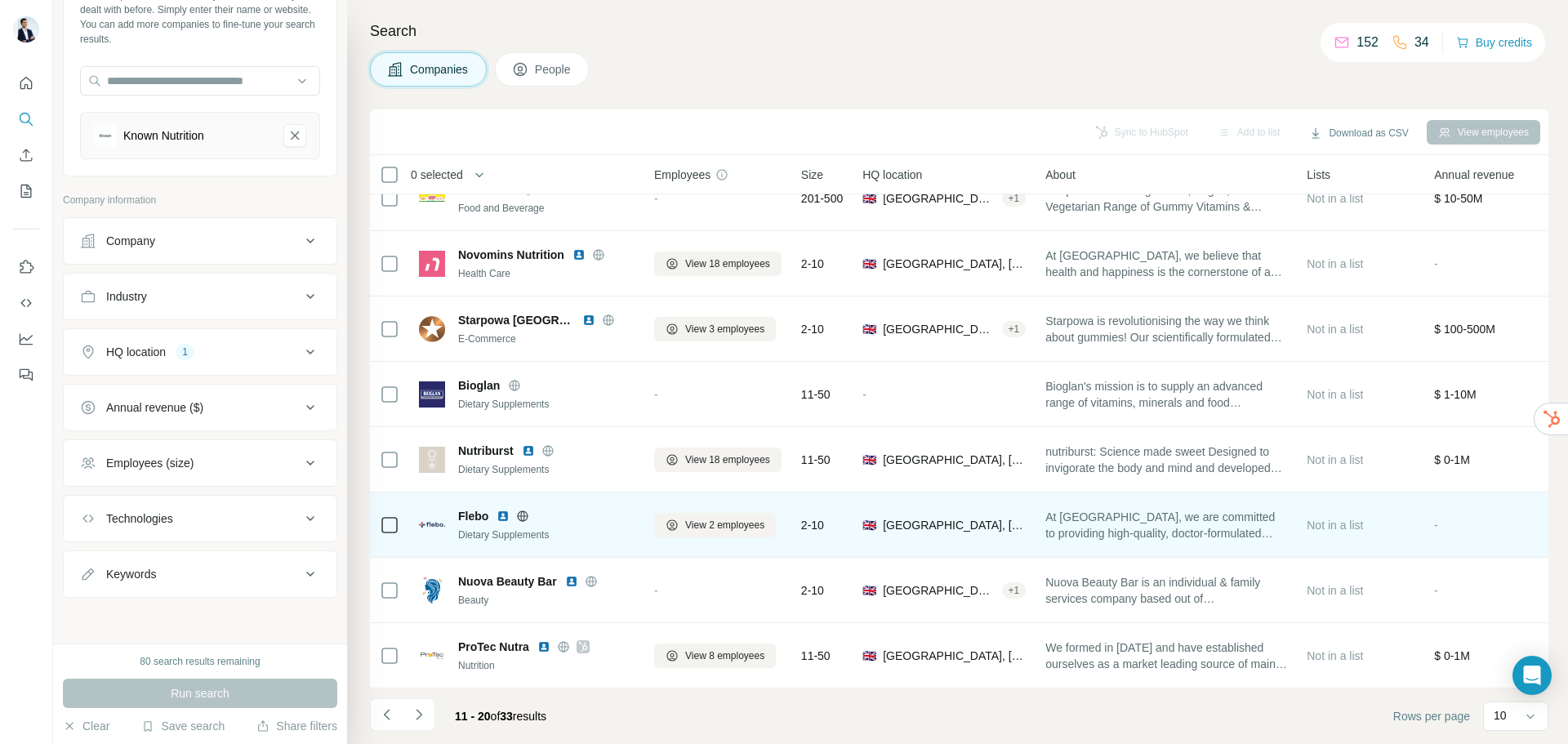
click at [522, 510] on icon at bounding box center [523, 515] width 4 height 11
click at [499, 509] on img at bounding box center [503, 515] width 13 height 13
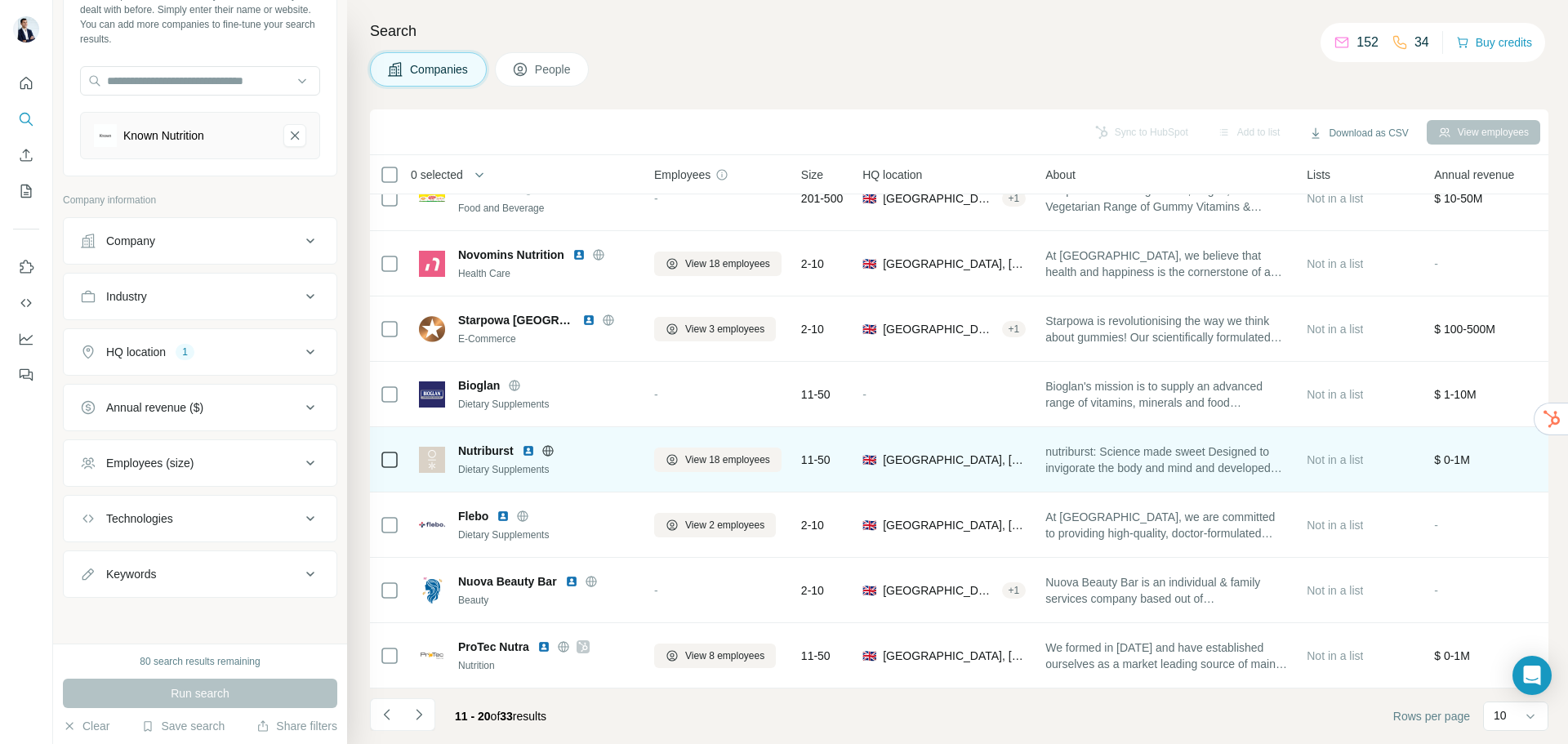
click at [551, 444] on icon at bounding box center [548, 450] width 13 height 13
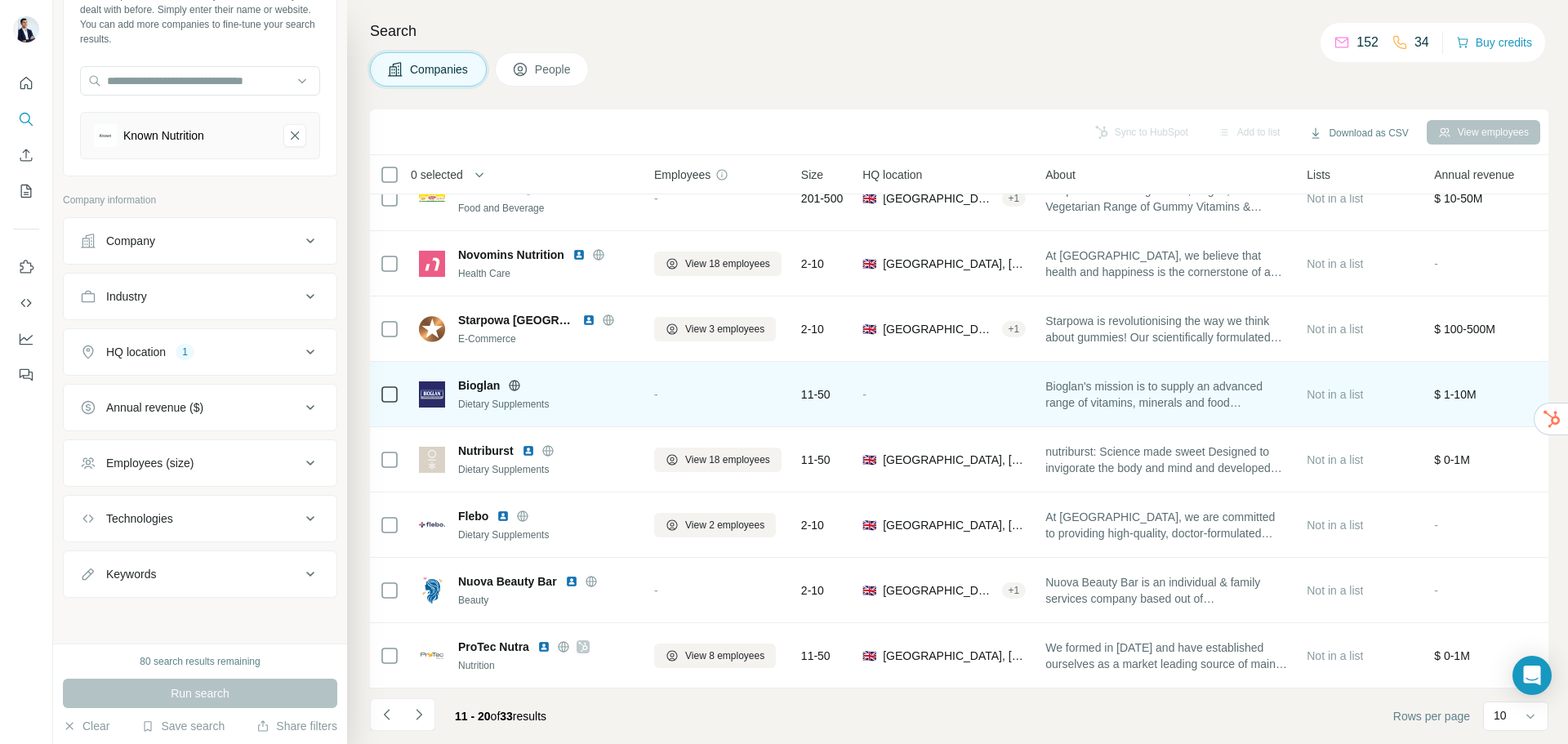
click at [516, 380] on icon at bounding box center [515, 385] width 4 height 11
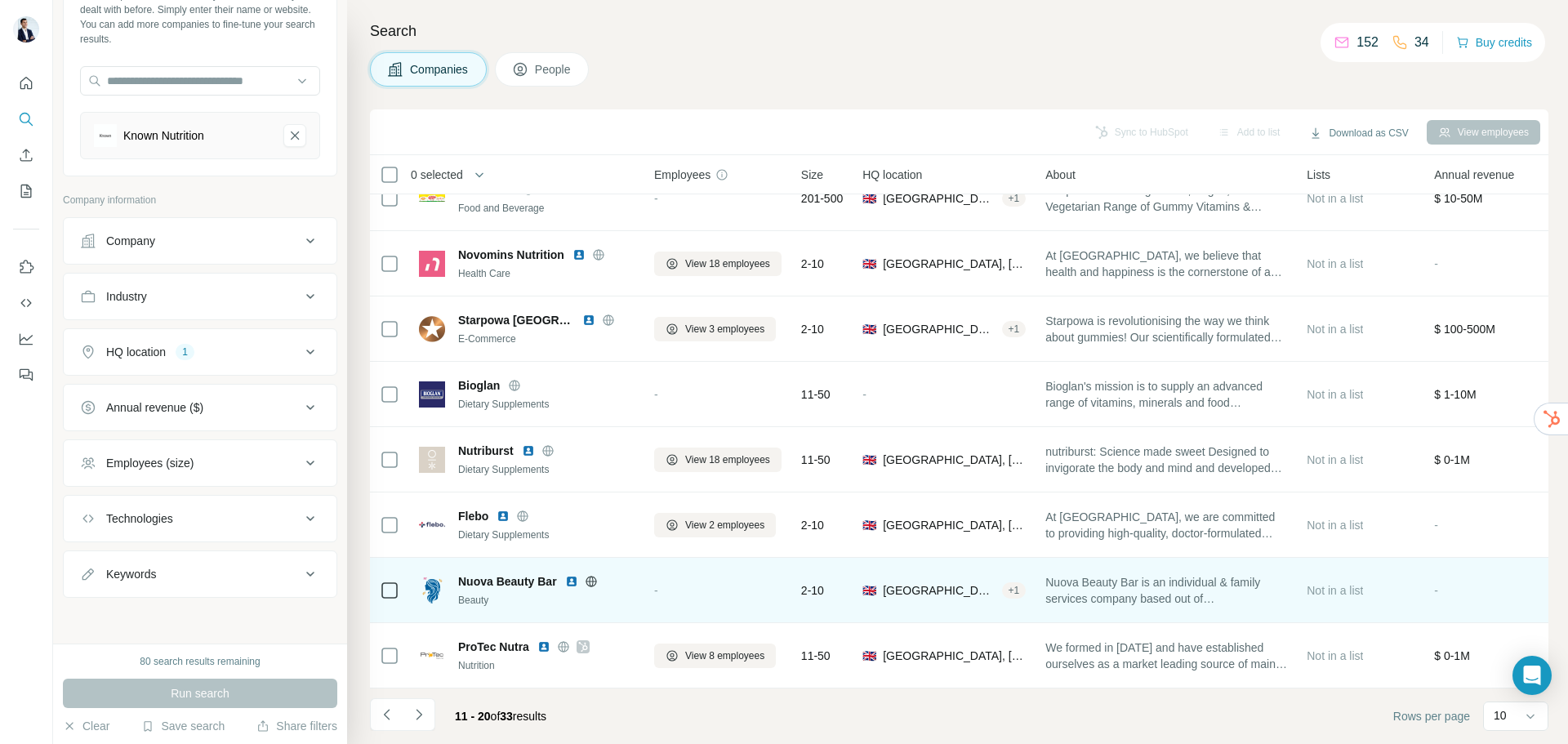
click at [590, 574] on icon at bounding box center [591, 581] width 13 height 13
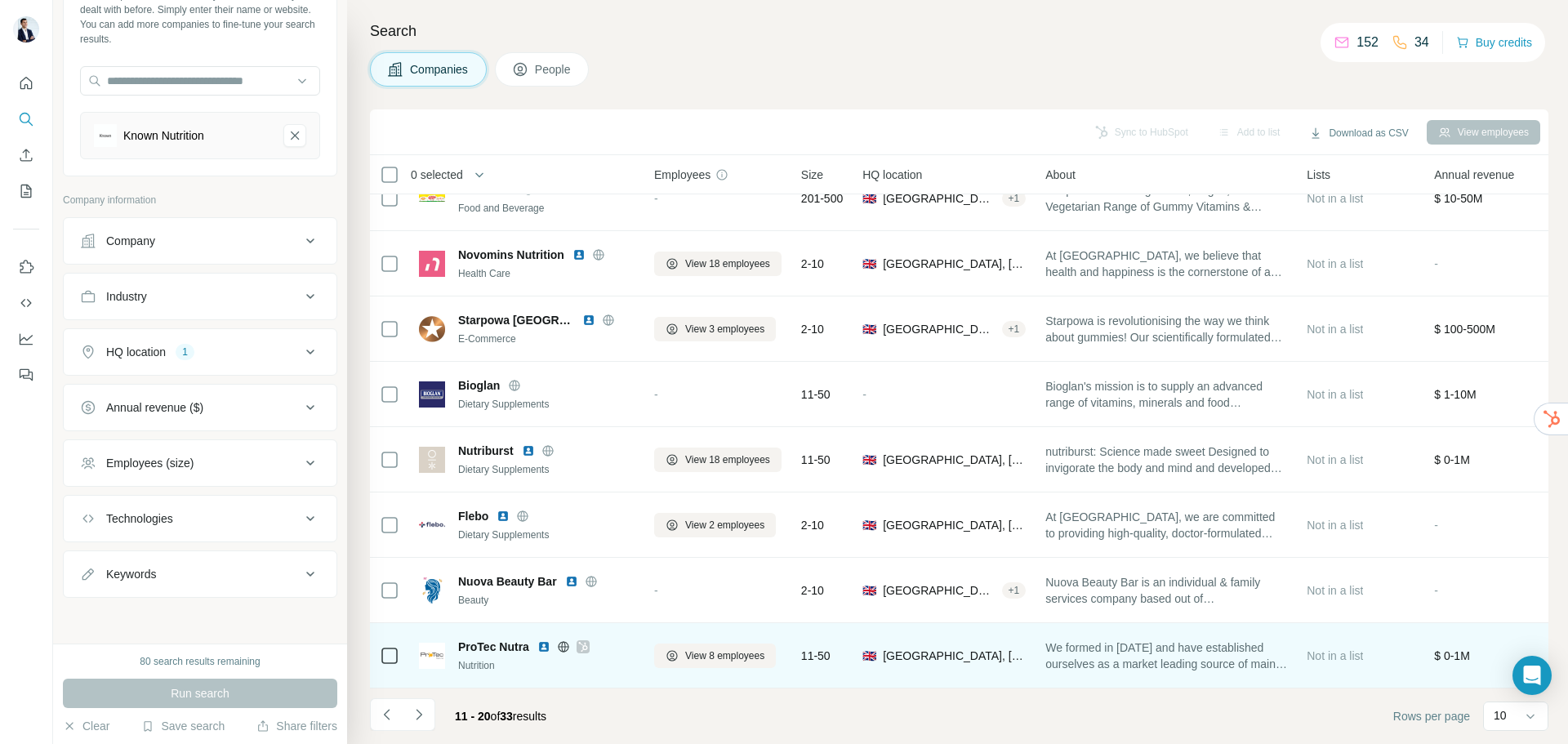
click at [559, 646] on icon at bounding box center [563, 646] width 11 height 1
